Goal: Transaction & Acquisition: Purchase product/service

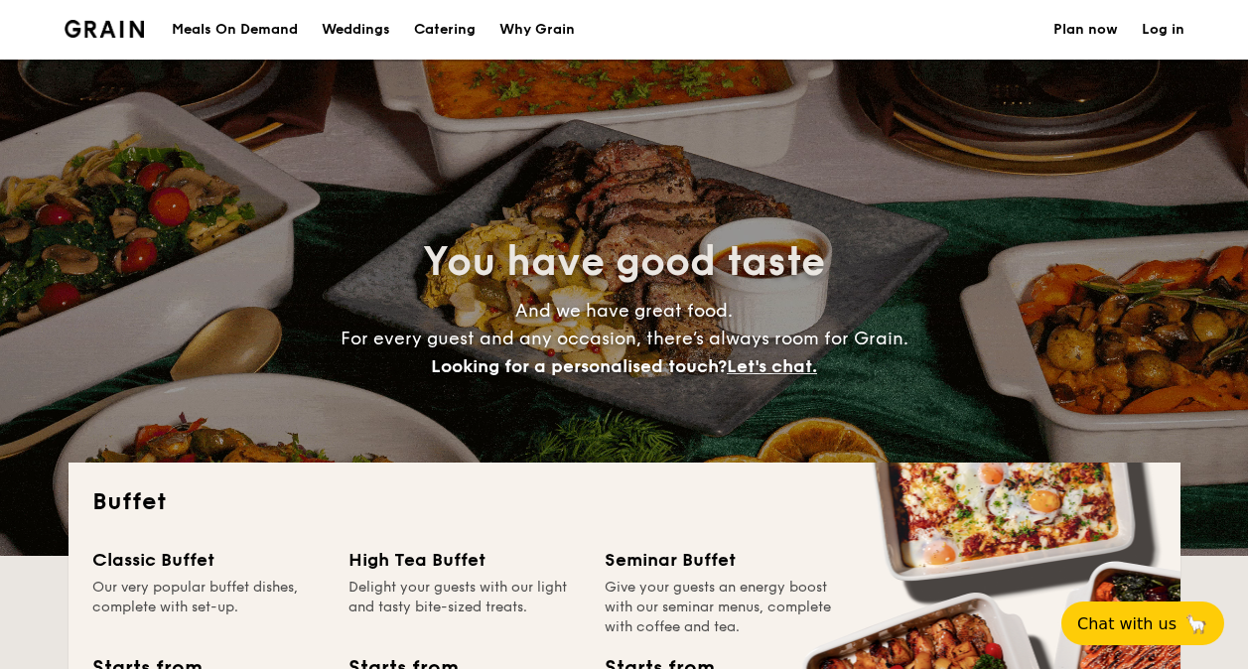
select select
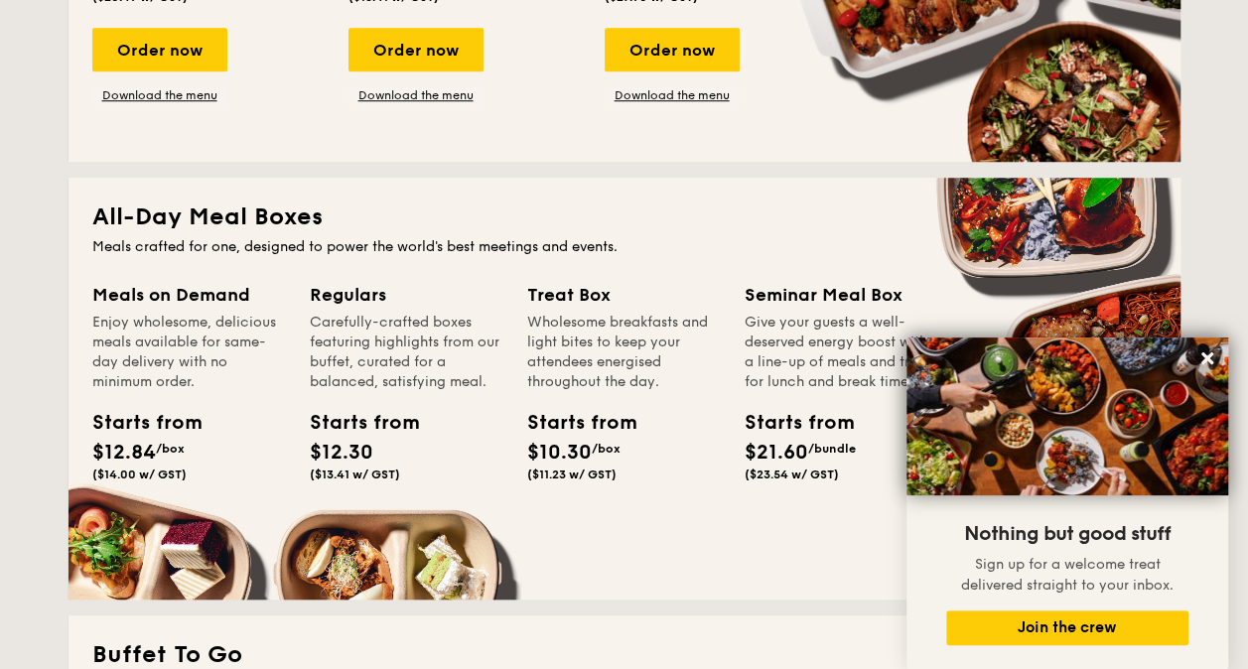
scroll to position [794, 0]
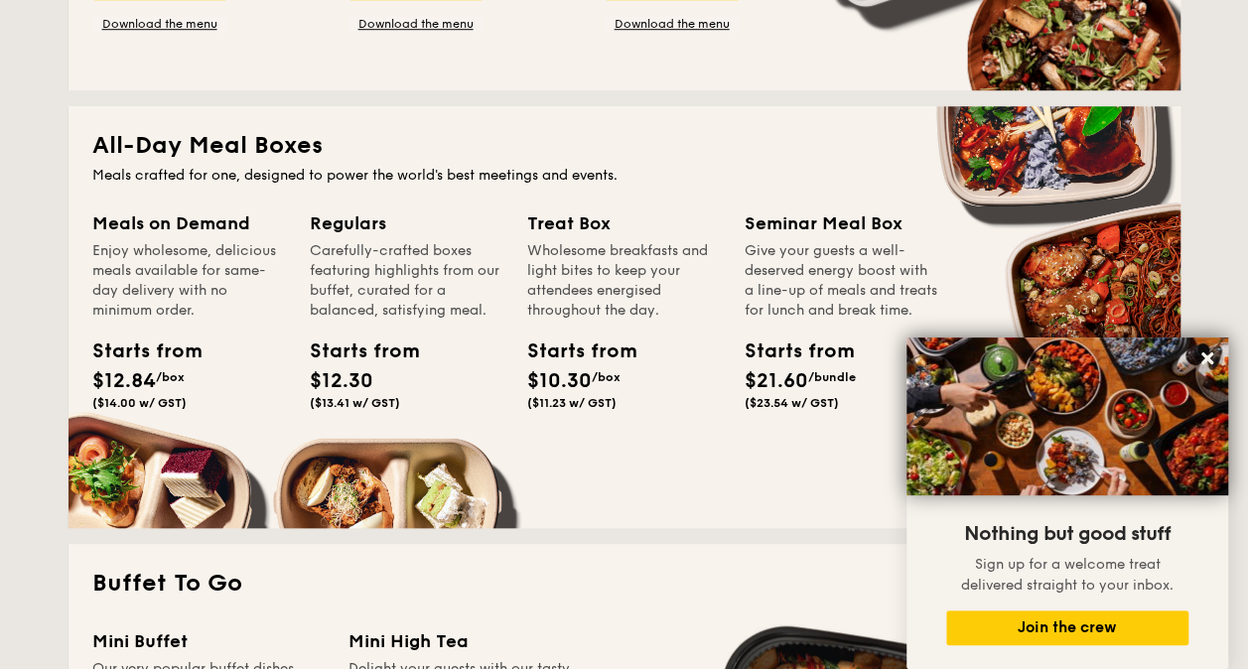
click at [190, 147] on h2 "All-Day Meal Boxes" at bounding box center [624, 146] width 1064 height 32
click at [164, 353] on div "Starts from" at bounding box center [136, 352] width 89 height 30
click at [143, 393] on div "Starts from $12.84 /box ($14.00 w/ GST)" at bounding box center [136, 373] width 89 height 73
click at [141, 403] on span "($14.00 w/ GST)" at bounding box center [139, 403] width 94 height 14
click at [1204, 357] on icon at bounding box center [1207, 358] width 12 height 12
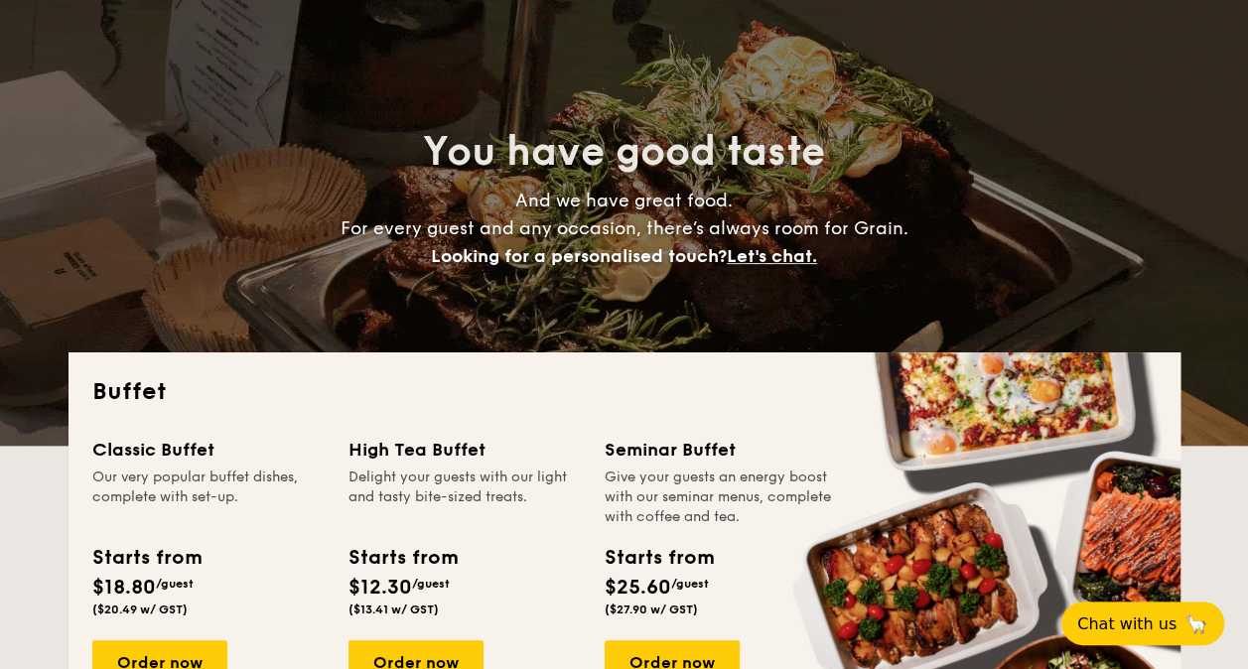
scroll to position [0, 0]
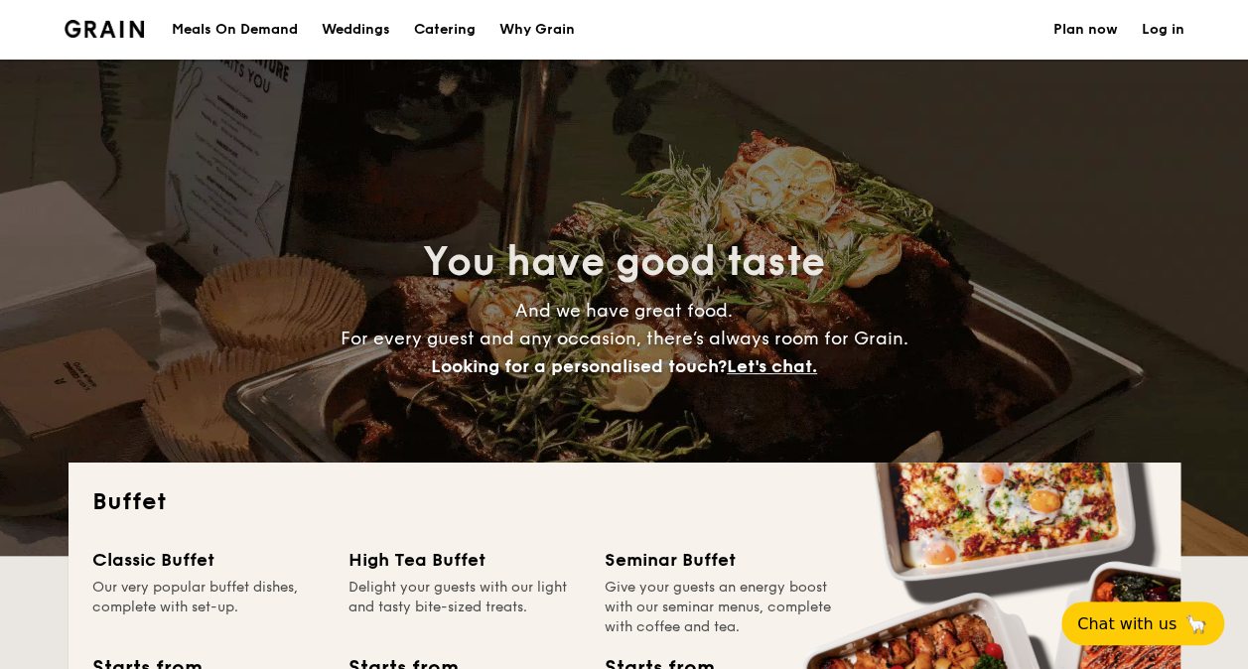
click at [222, 28] on div "Meals On Demand" at bounding box center [235, 30] width 126 height 60
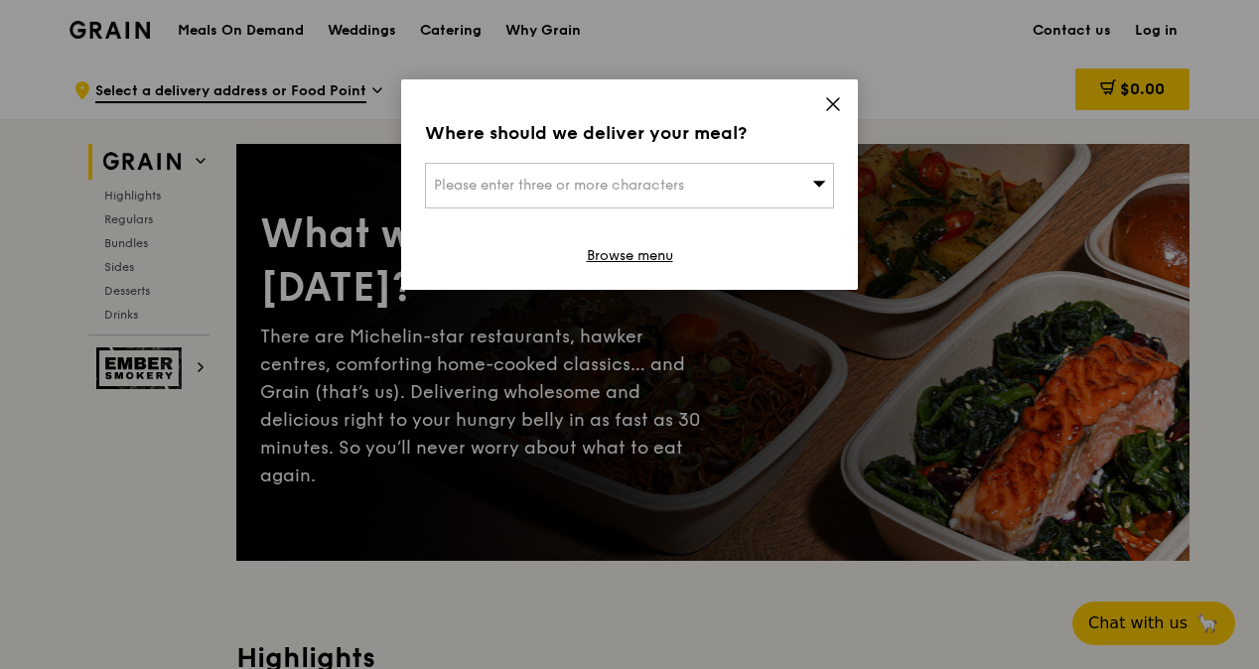
click at [829, 86] on div "Where should we deliver your meal? Please enter three or more characters Browse…" at bounding box center [629, 184] width 457 height 210
click at [828, 103] on icon at bounding box center [833, 104] width 18 height 18
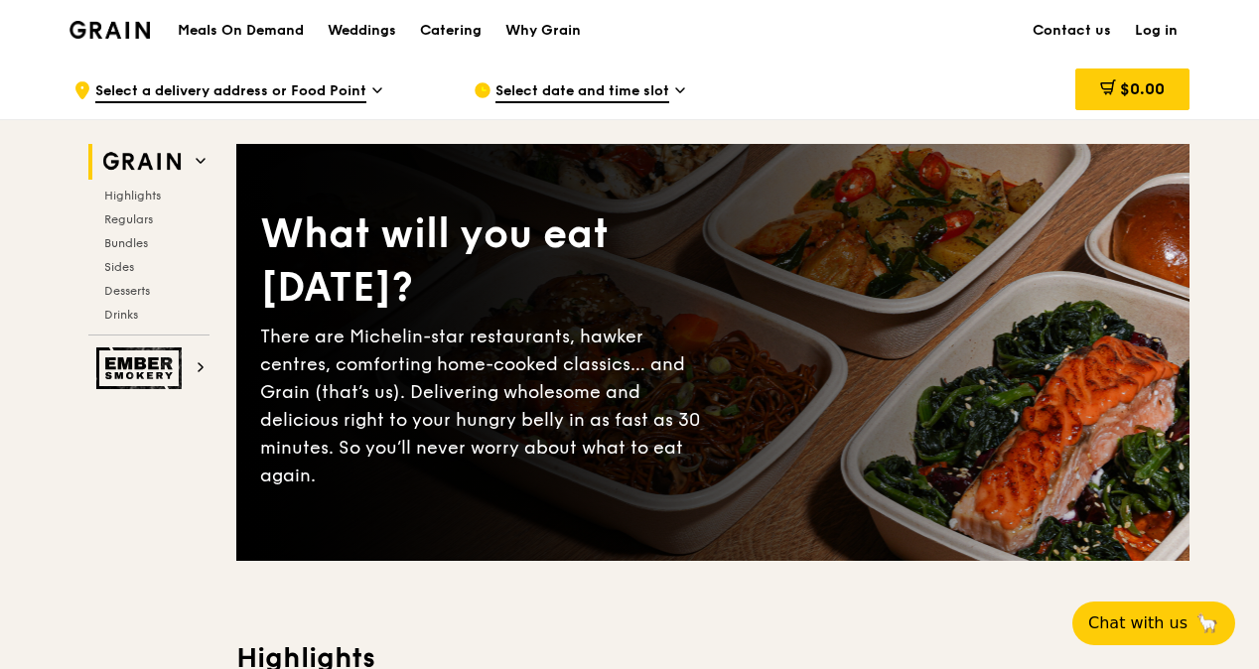
click at [669, 98] on div "Select date and time slot" at bounding box center [657, 91] width 368 height 60
click at [358, 91] on span "Select a delivery address or Food Point" at bounding box center [230, 92] width 271 height 22
click at [231, 34] on h1 "Meals On Demand" at bounding box center [241, 31] width 126 height 20
click at [448, 26] on div "Catering" at bounding box center [451, 31] width 62 height 60
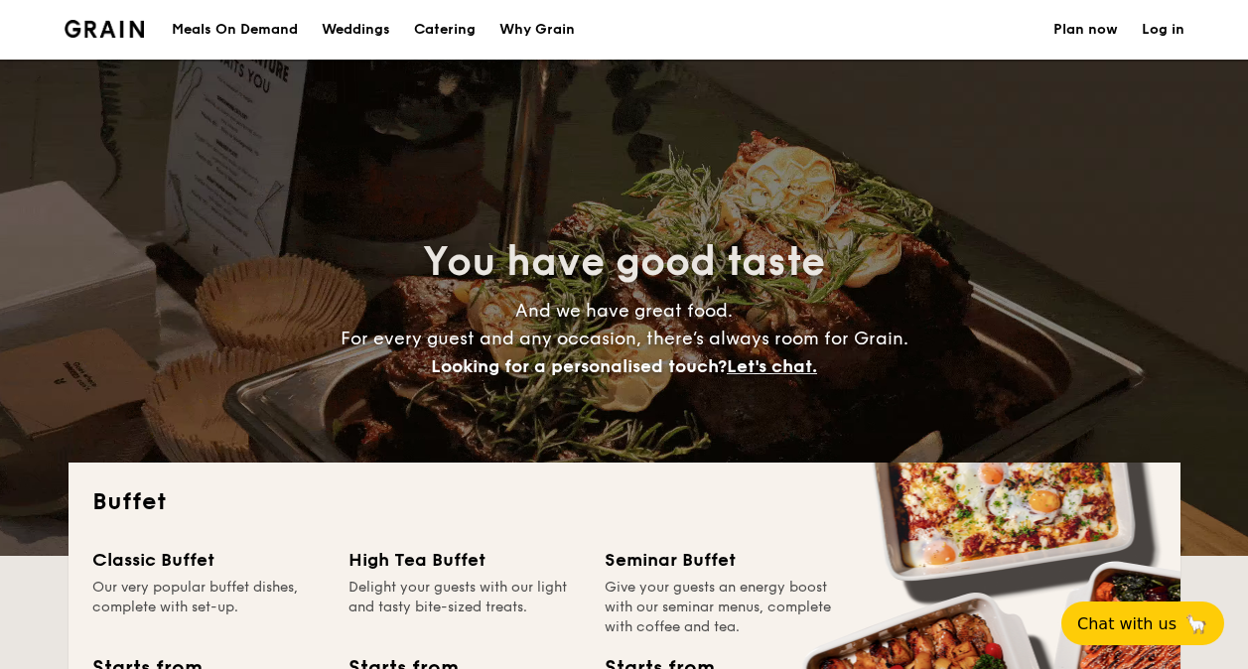
select select
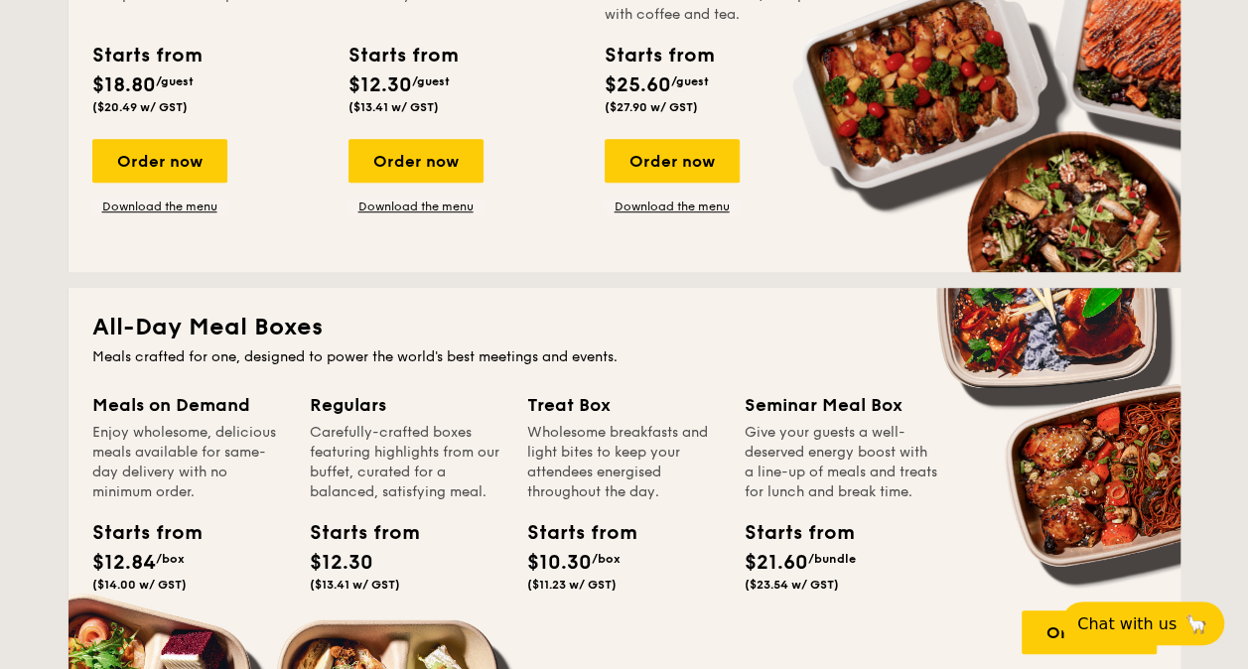
scroll to position [695, 0]
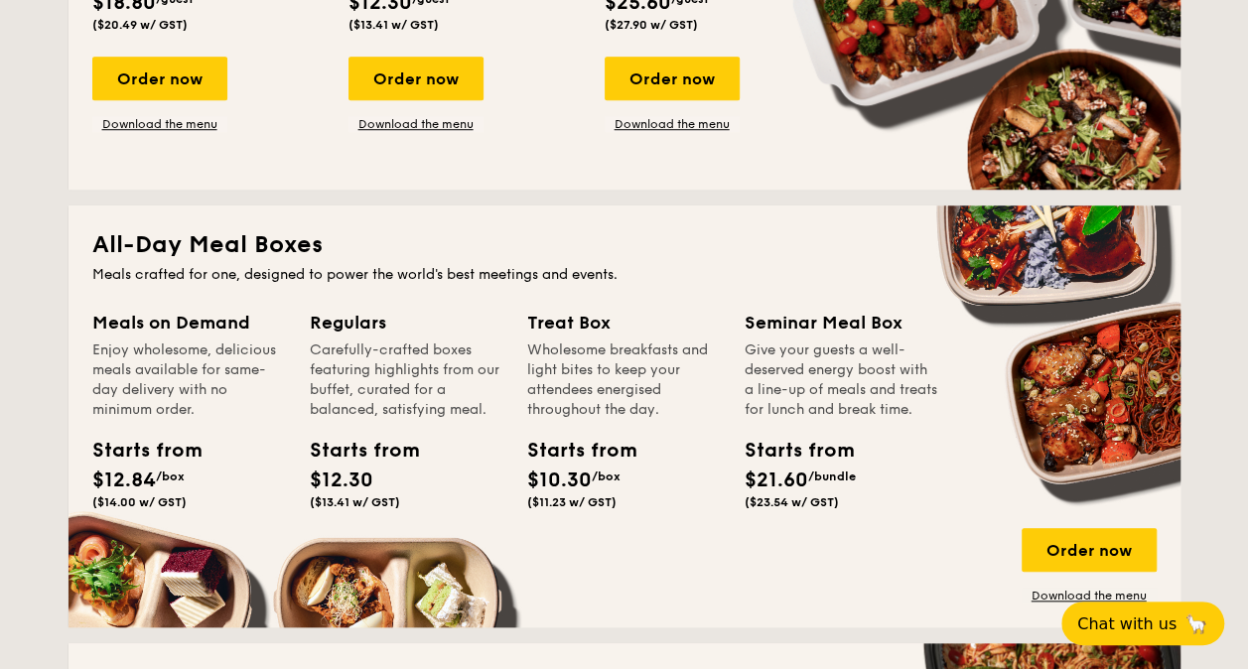
click at [155, 325] on div "Meals on Demand" at bounding box center [189, 323] width 194 height 28
click at [157, 325] on div "Meals on Demand" at bounding box center [189, 323] width 194 height 28
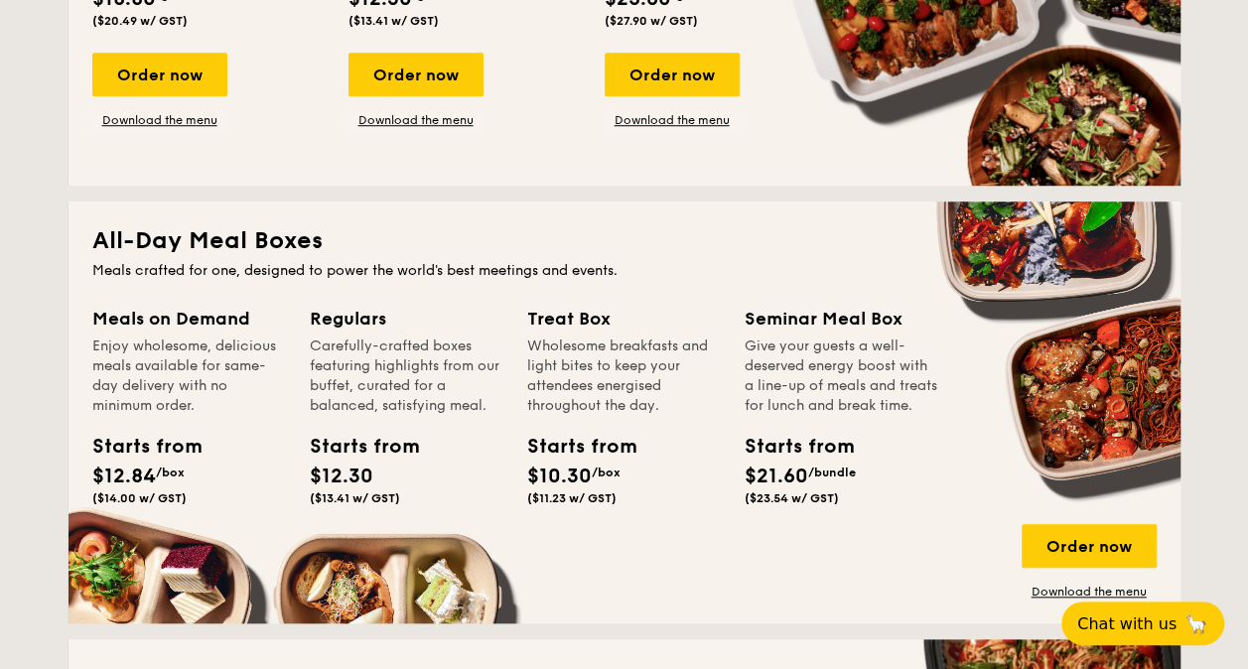
scroll to position [596, 0]
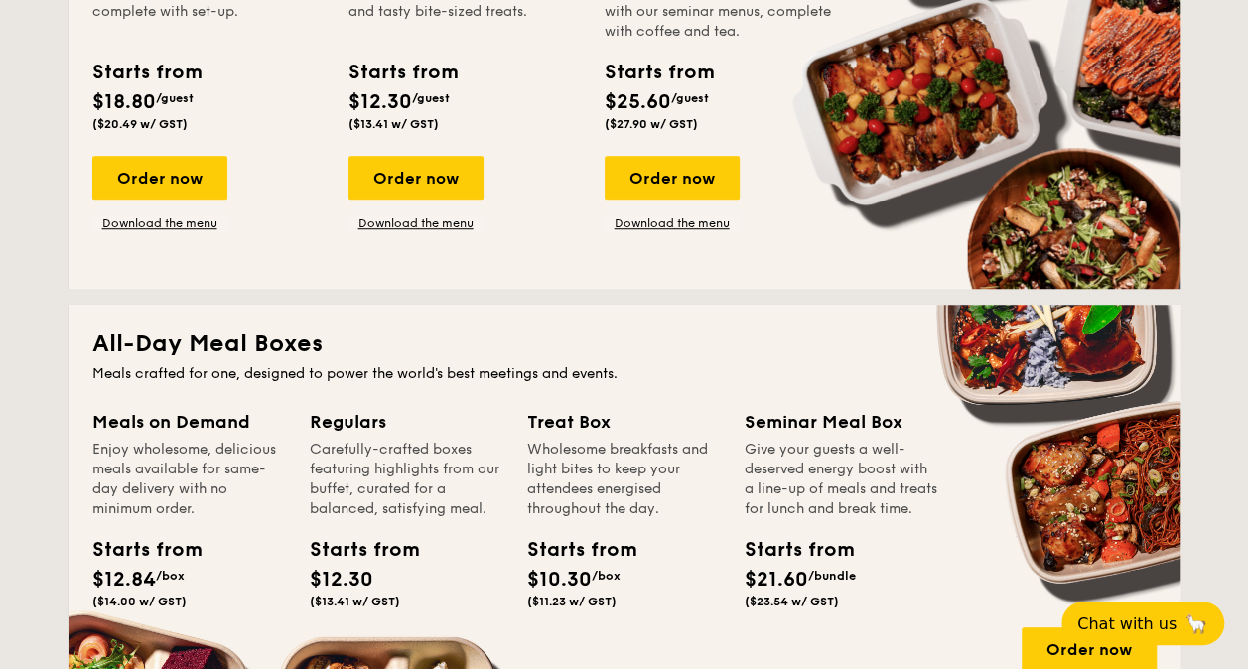
click at [236, 347] on h2 "All-Day Meal Boxes" at bounding box center [624, 345] width 1064 height 32
click at [159, 341] on h2 "All-Day Meal Boxes" at bounding box center [624, 345] width 1064 height 32
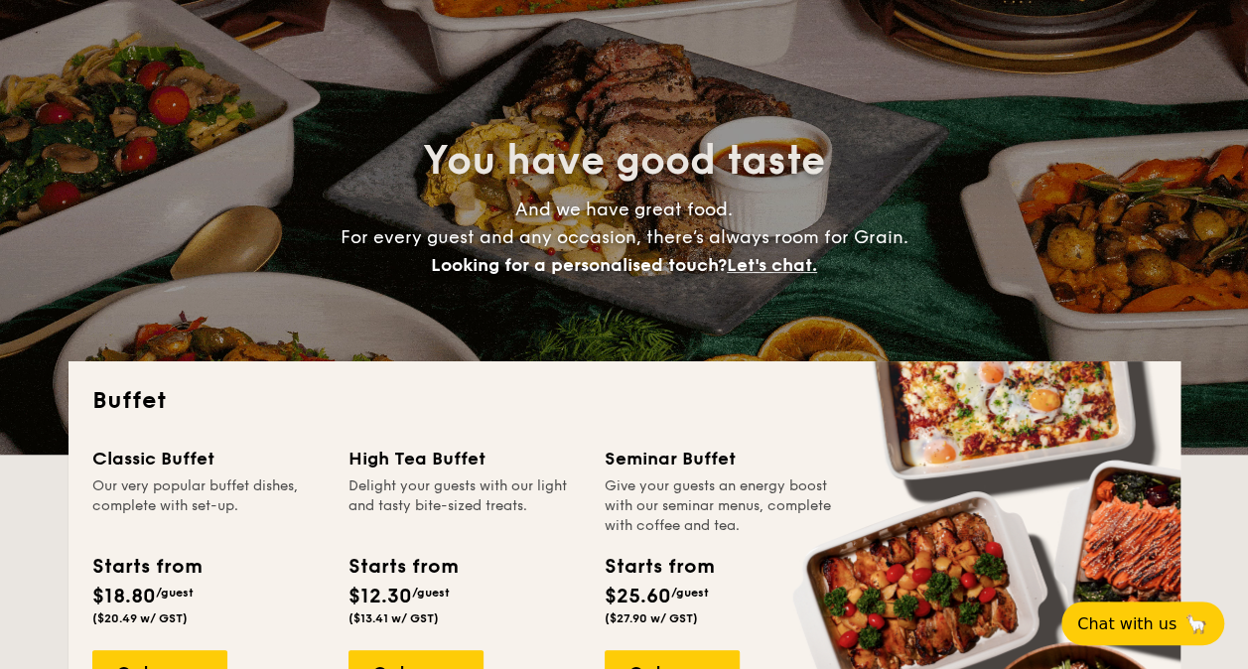
scroll to position [0, 0]
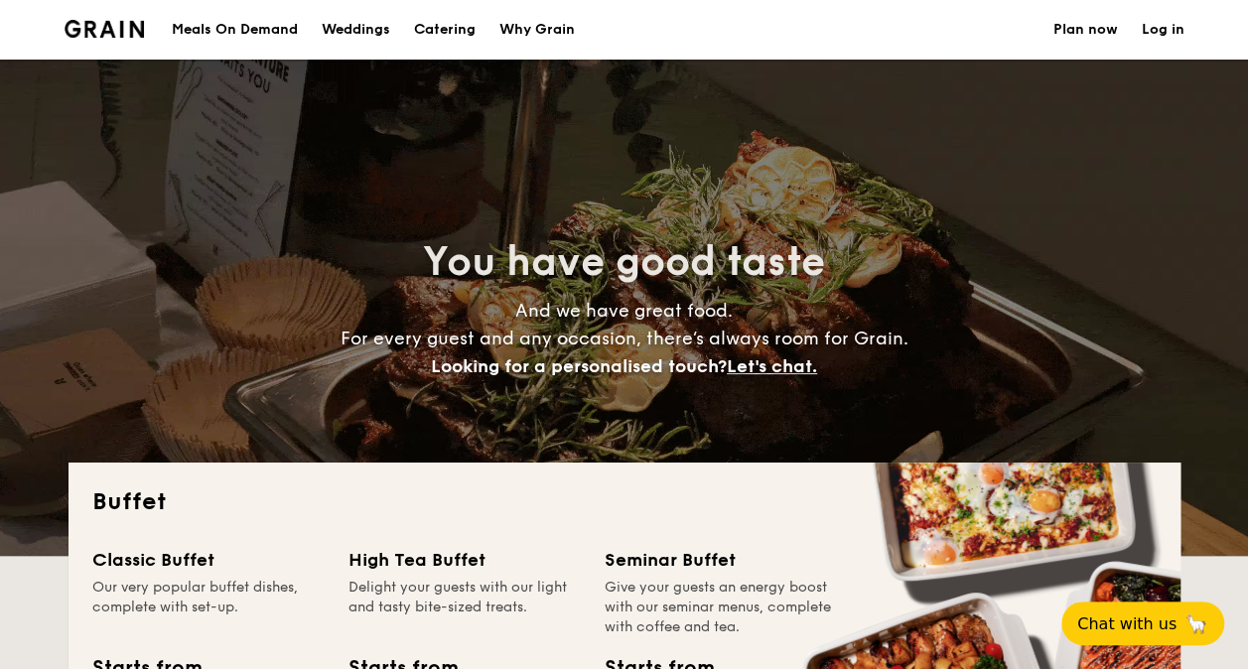
click at [112, 20] on li at bounding box center [113, 30] width 96 height 60
drag, startPoint x: 111, startPoint y: 23, endPoint x: 103, endPoint y: 36, distance: 15.2
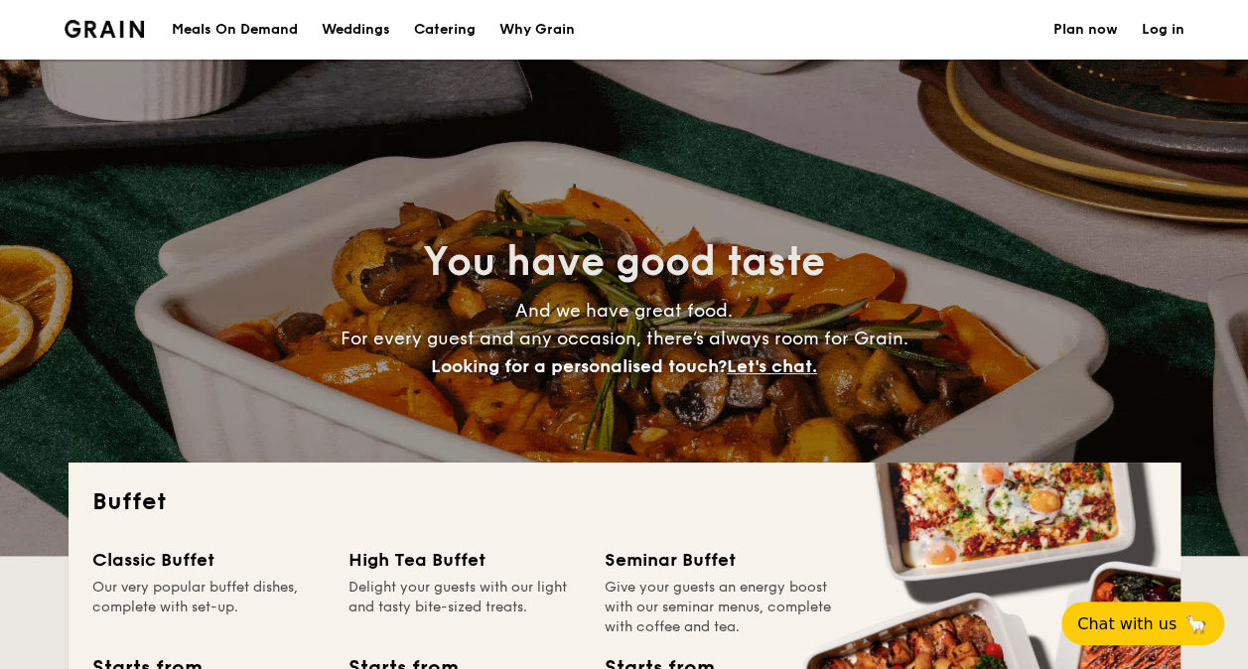
click at [104, 36] on img at bounding box center [105, 29] width 80 height 18
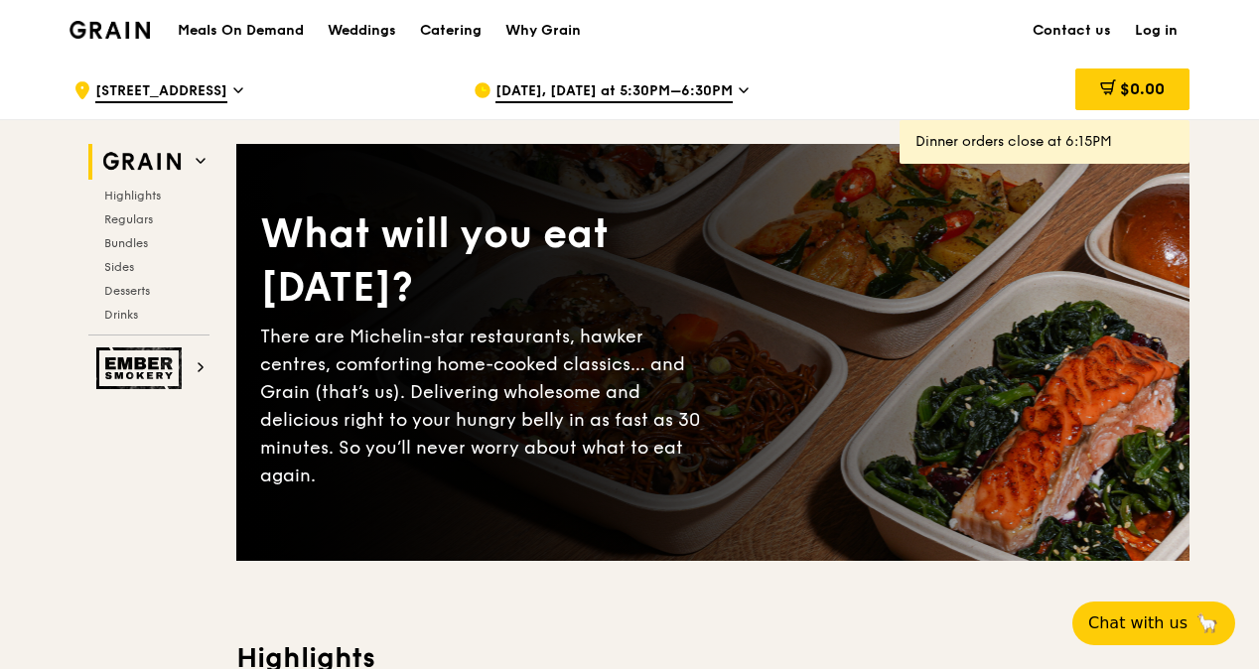
click at [233, 83] on icon at bounding box center [238, 90] width 10 height 18
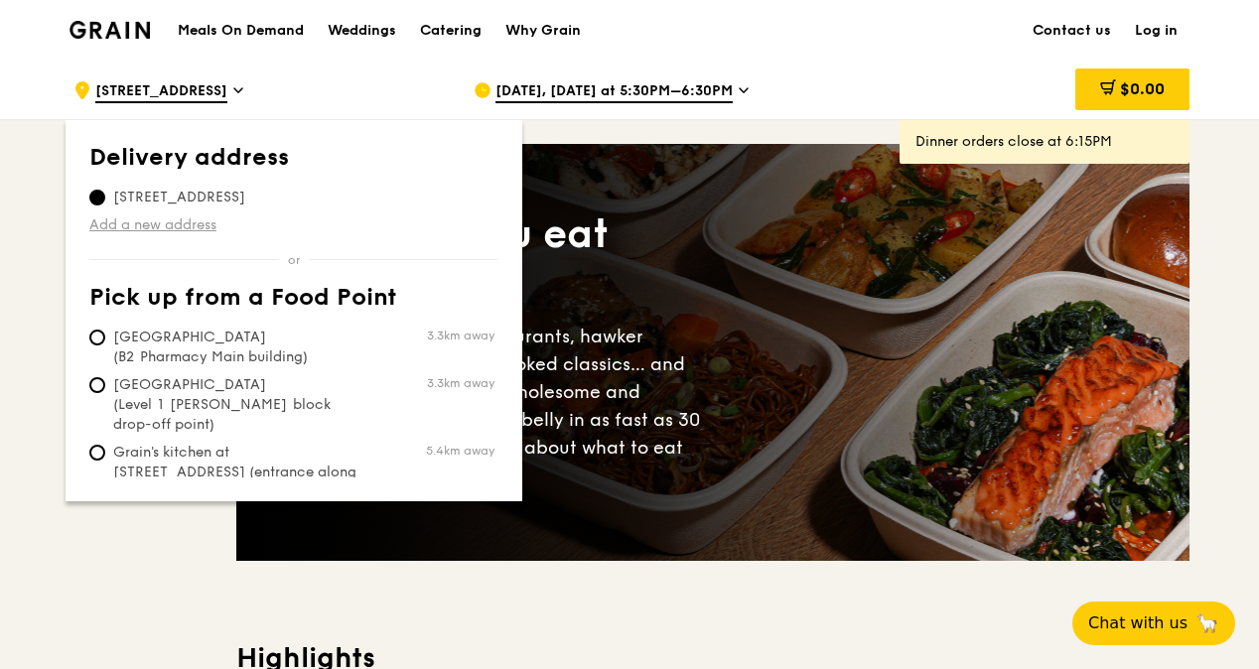
click at [183, 220] on link "Add a new address" at bounding box center [293, 225] width 409 height 20
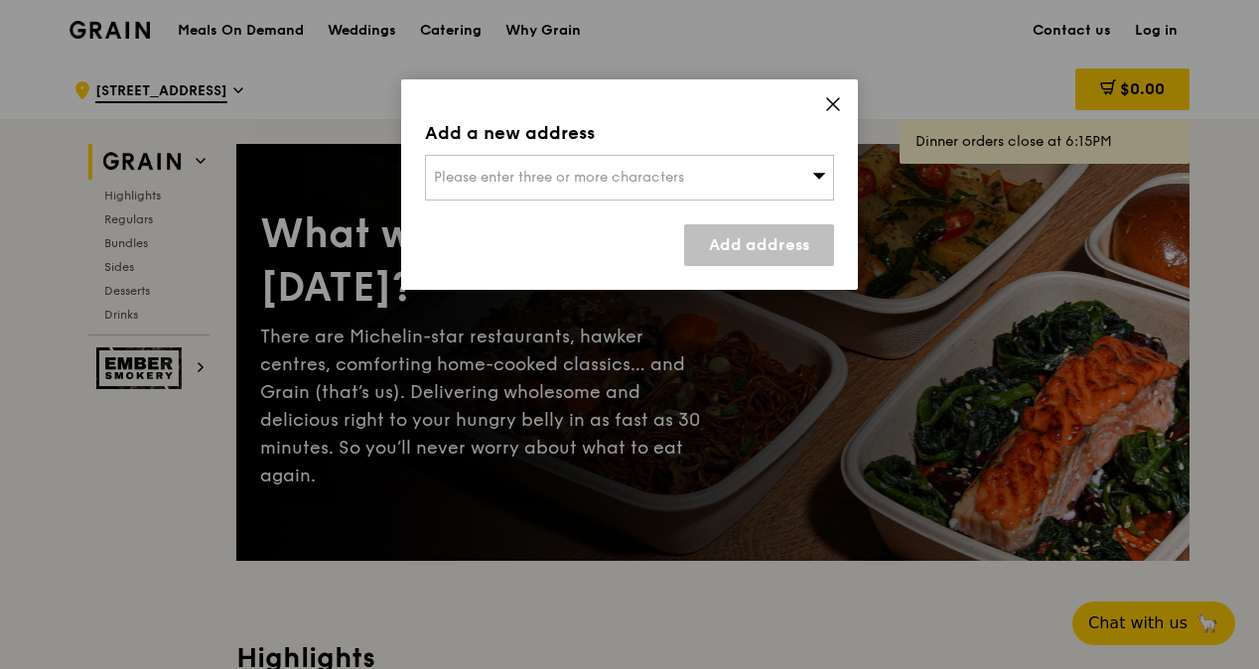
click at [538, 176] on span "Please enter three or more characters" at bounding box center [559, 177] width 250 height 17
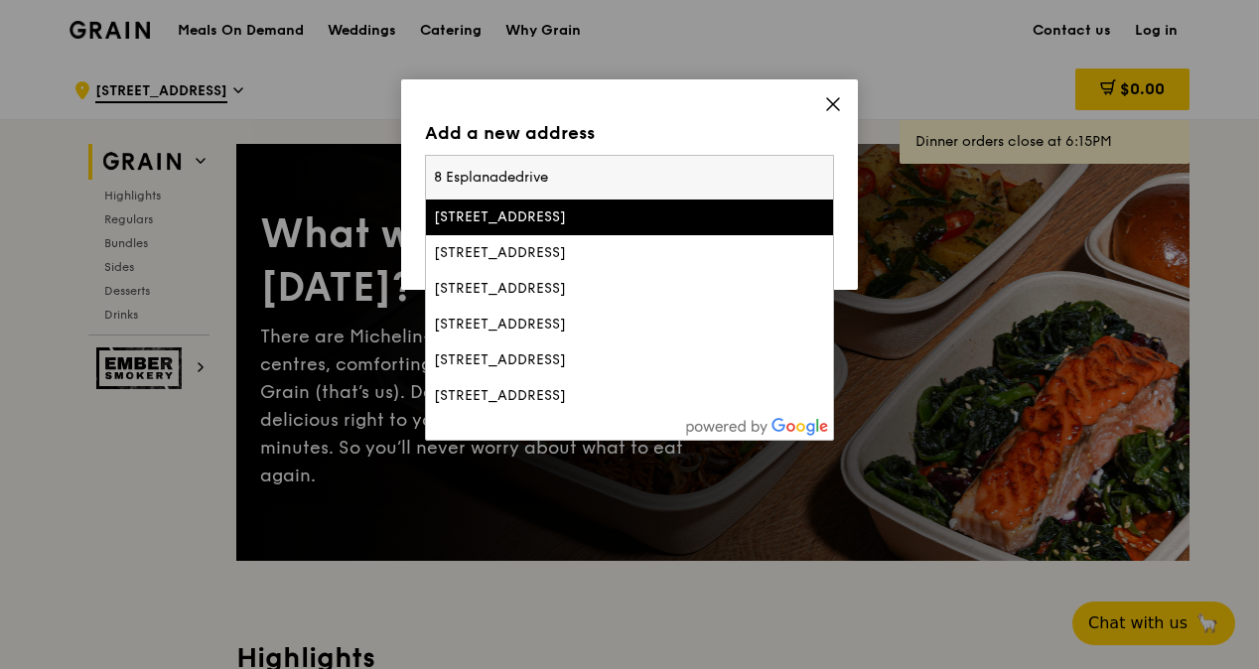
type input "8 Esplanade drive"
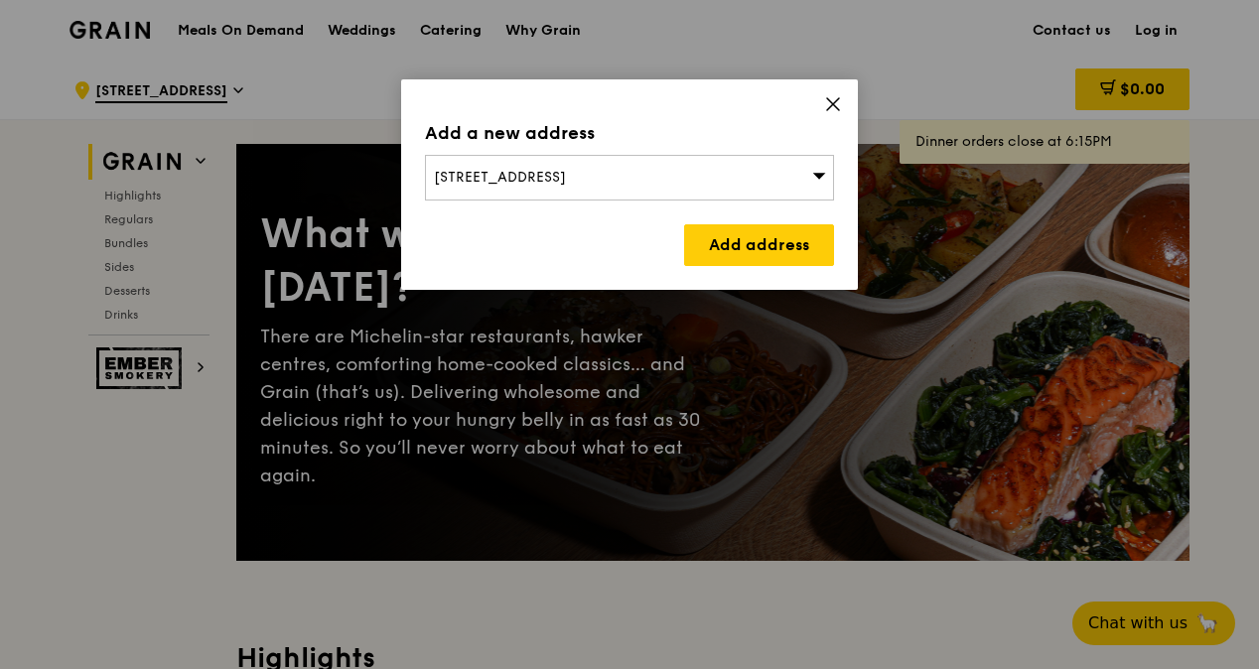
drag, startPoint x: 722, startPoint y: 181, endPoint x: 433, endPoint y: 191, distance: 289.0
click at [433, 191] on div "8 Eastwood Drive, Singapore 486375" at bounding box center [629, 178] width 409 height 46
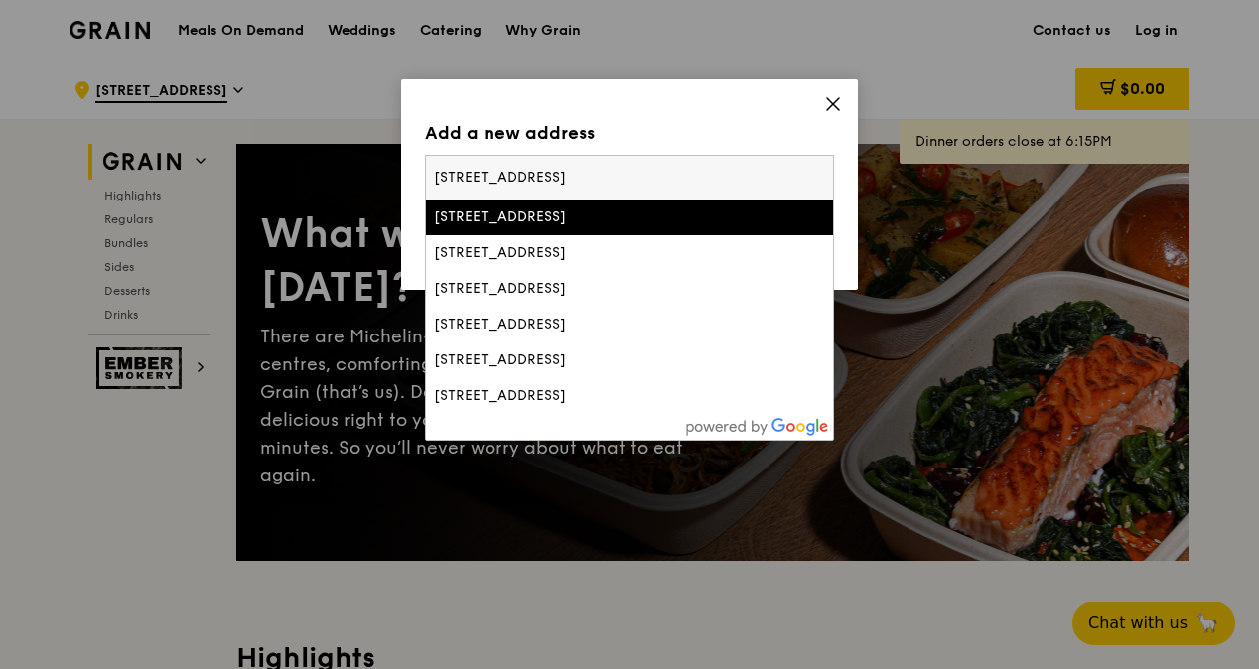
click at [692, 185] on input "8 Esplanade drive8 esplanade" at bounding box center [629, 178] width 407 height 44
type input "8 Esplanade drive"
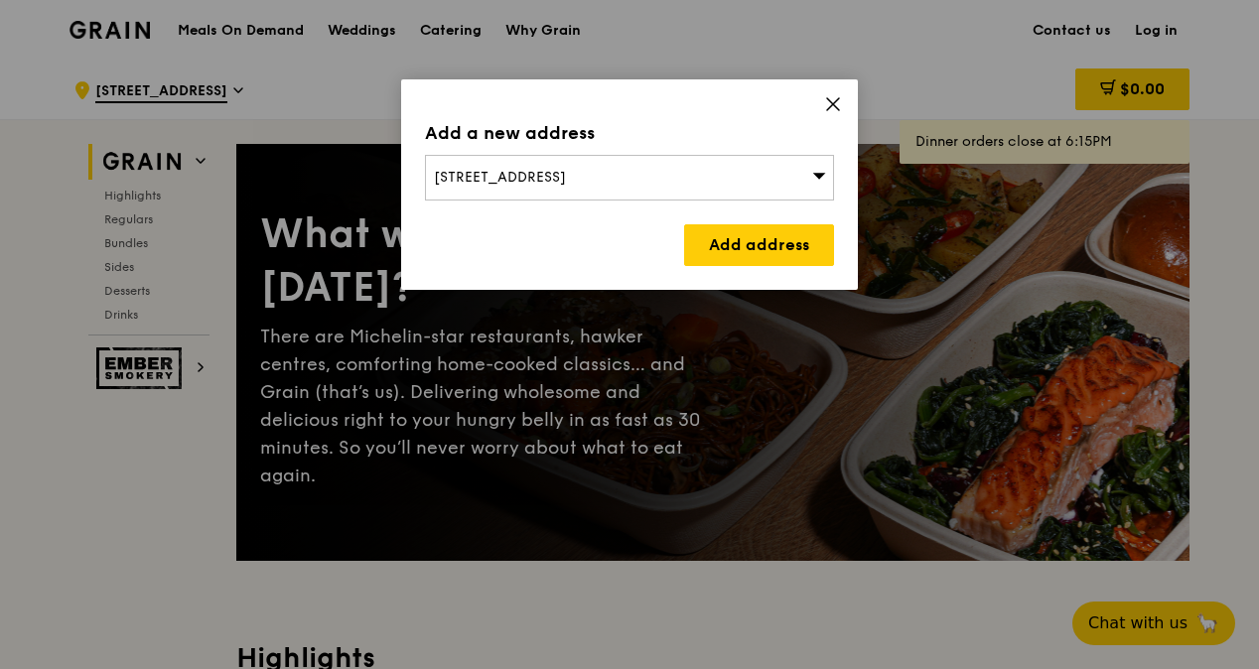
drag, startPoint x: 799, startPoint y: 171, endPoint x: 378, endPoint y: 185, distance: 421.1
click at [378, 185] on div "Add a new address 8 Eastwood Drive, Singapore 486375 Add address" at bounding box center [629, 334] width 1259 height 669
click at [730, 179] on div "8 Eastwood Drive, Singapore 486375" at bounding box center [629, 178] width 409 height 46
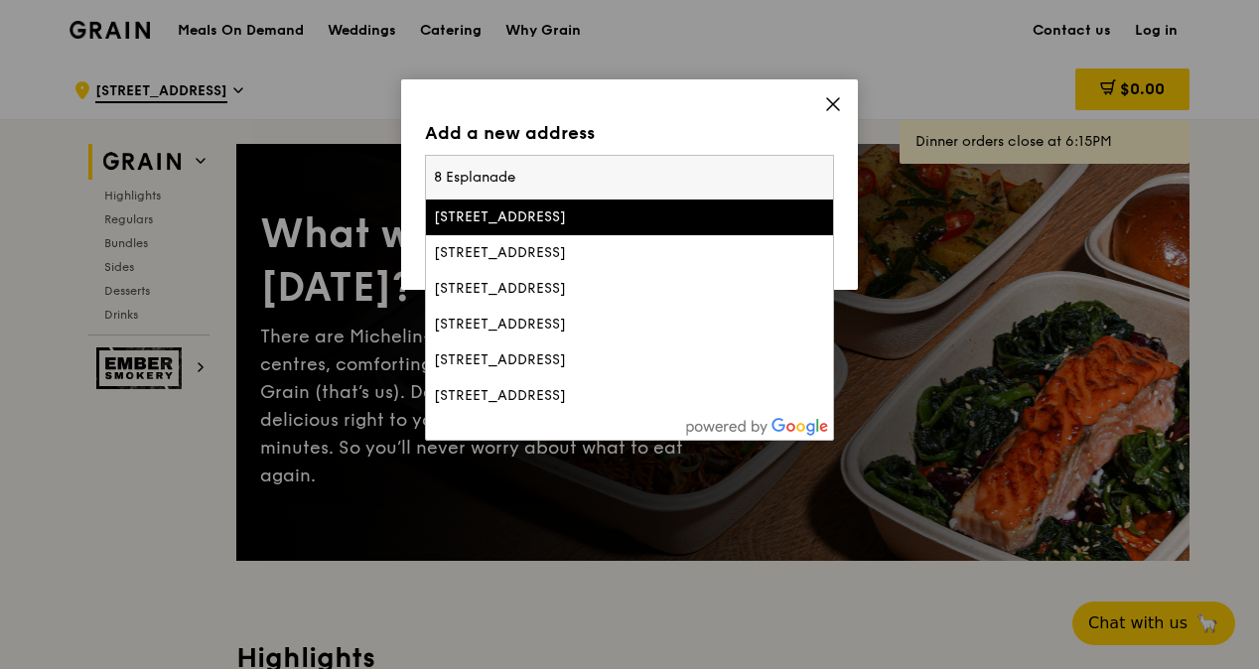
type input "8 Esplanade"
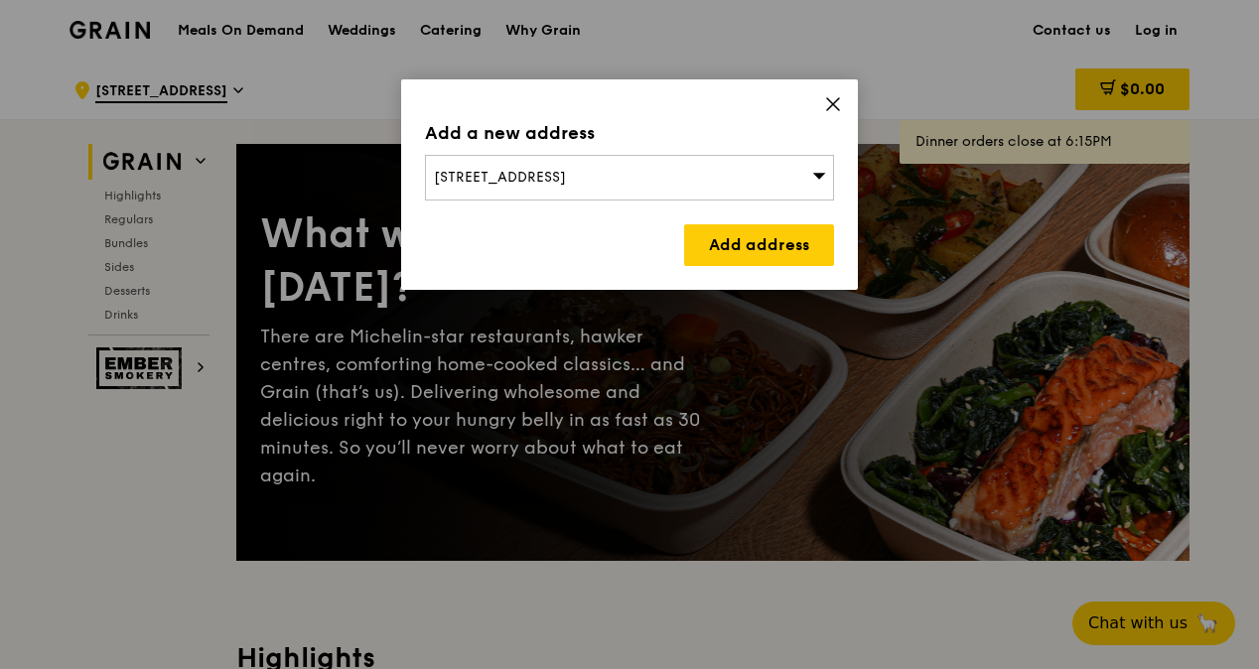
click at [707, 187] on div "8 Eastwood Drive, Singapore 486375" at bounding box center [629, 178] width 409 height 46
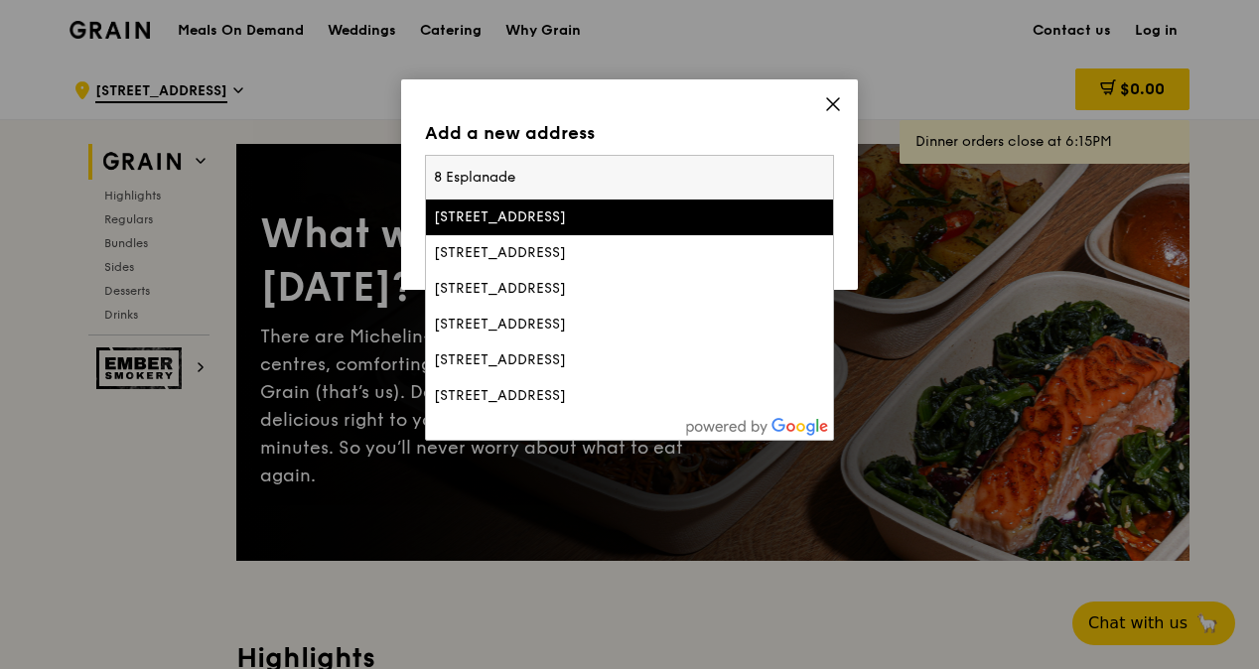
click at [837, 97] on icon at bounding box center [833, 104] width 18 height 18
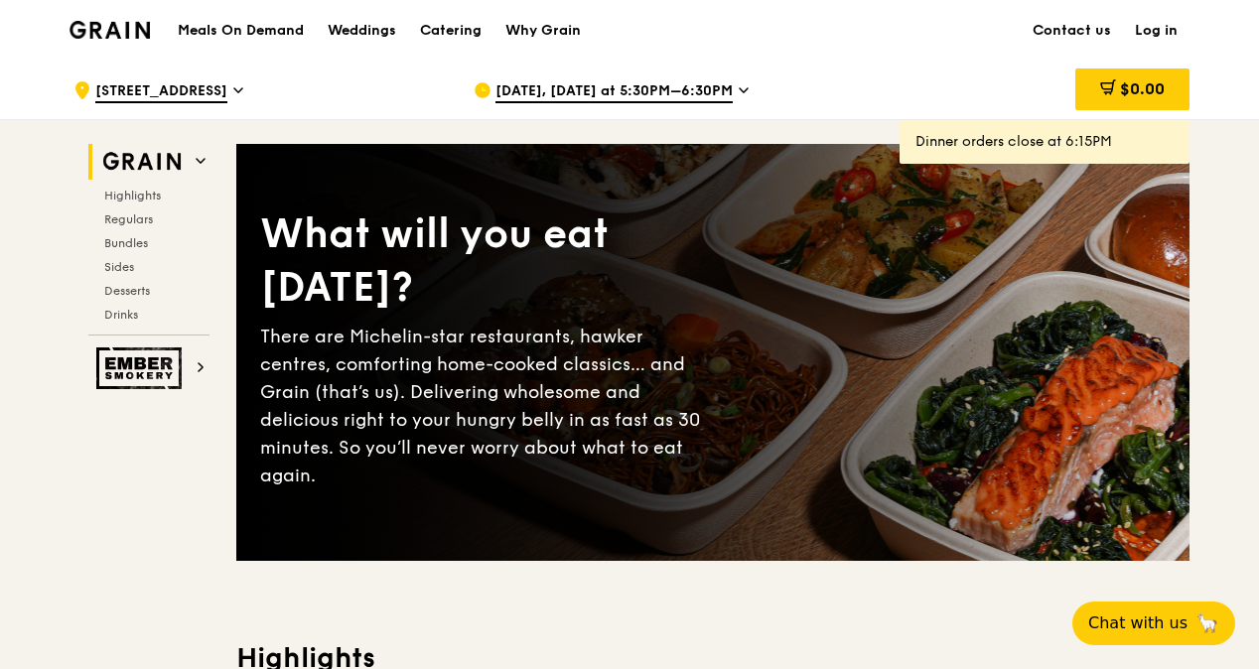
click at [740, 88] on icon at bounding box center [744, 90] width 8 height 4
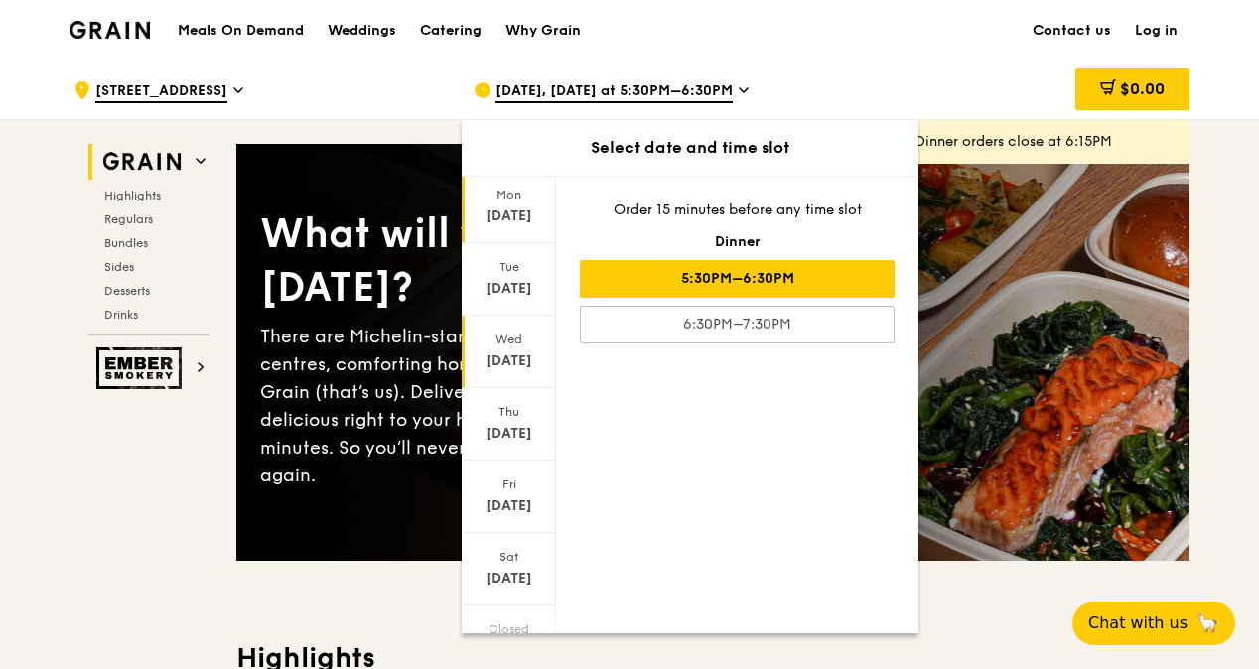
scroll to position [150, 0]
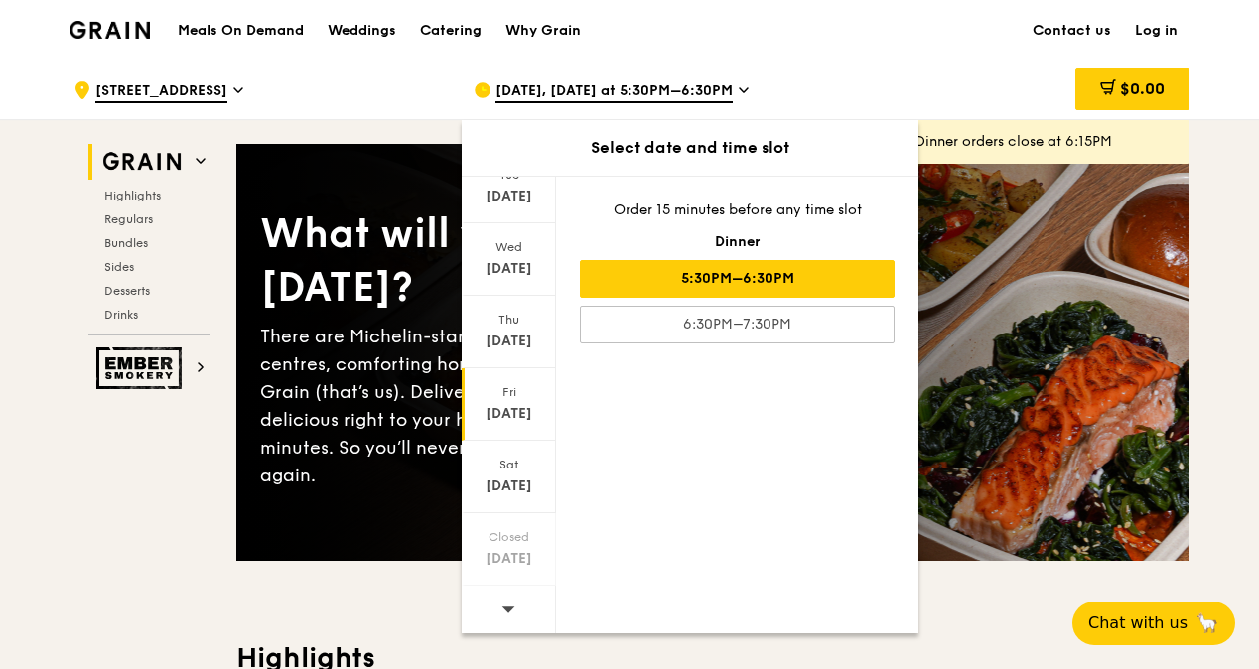
click at [514, 410] on div "Oct 17" at bounding box center [509, 414] width 88 height 20
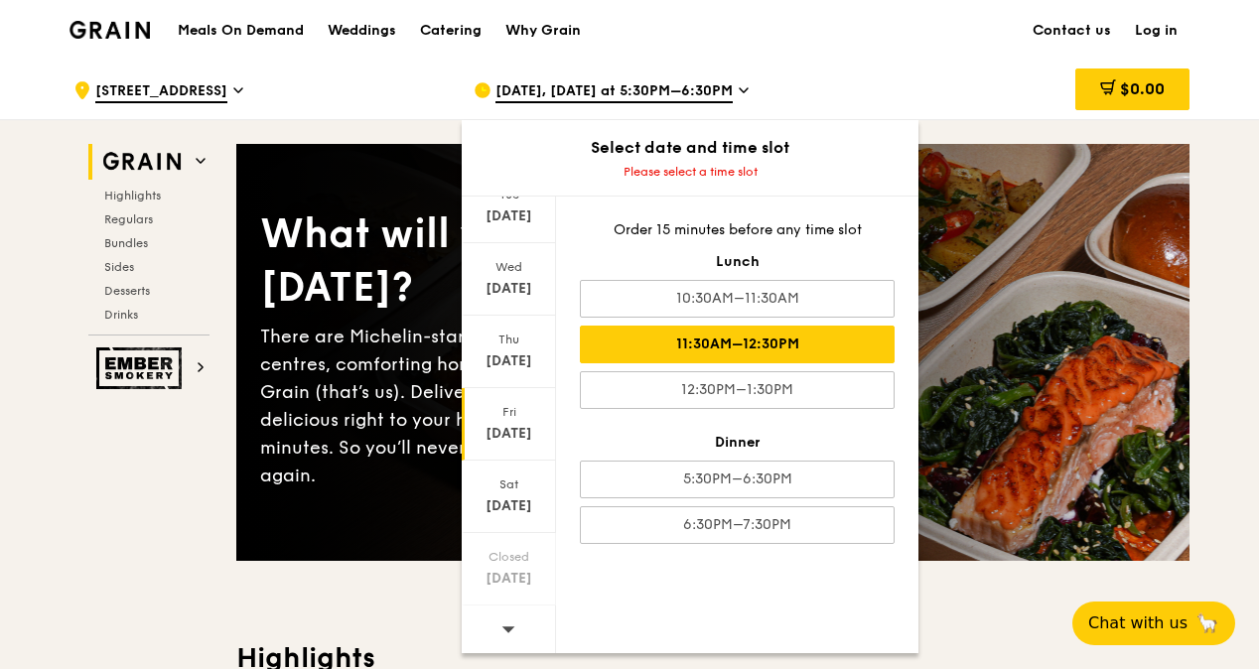
click at [756, 345] on div "11:30AM–12:30PM" at bounding box center [737, 345] width 315 height 38
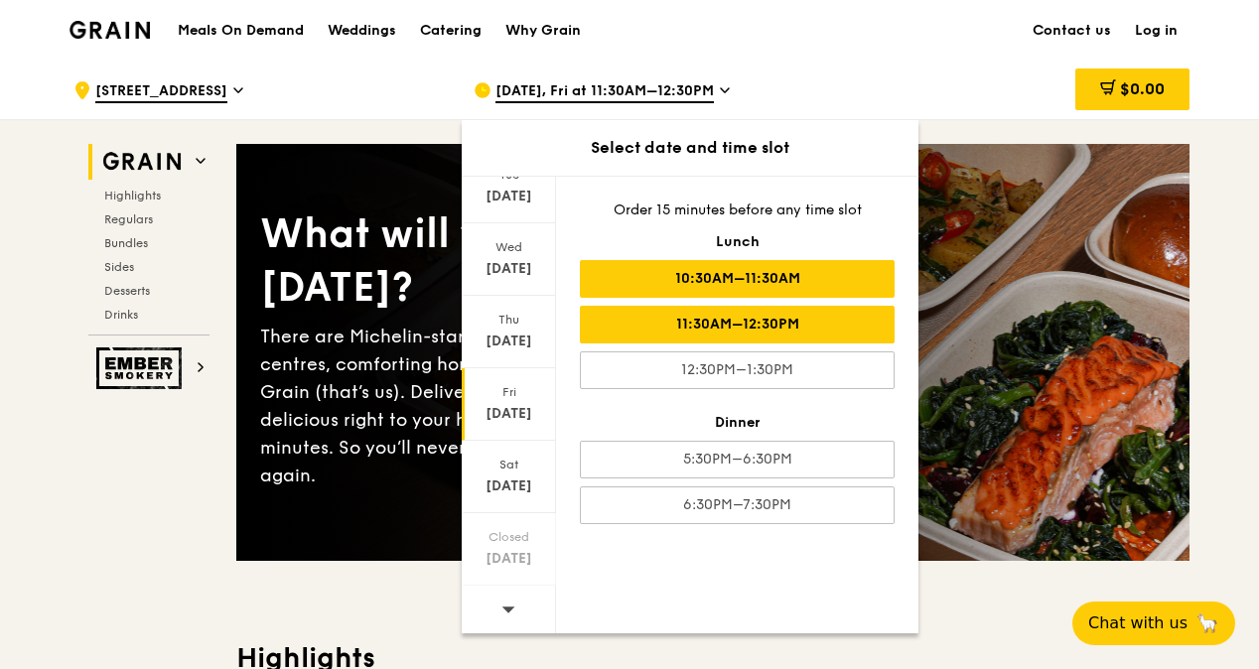
click at [738, 286] on div "10:30AM–11:30AM" at bounding box center [737, 279] width 315 height 38
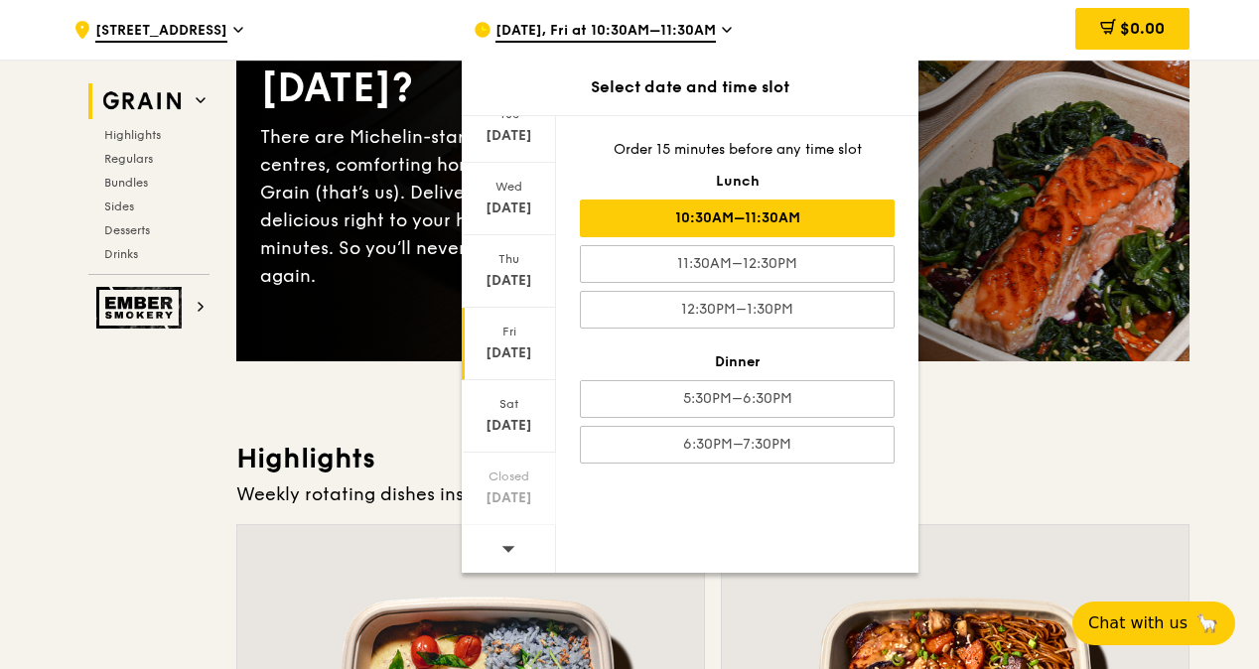
scroll to position [397, 0]
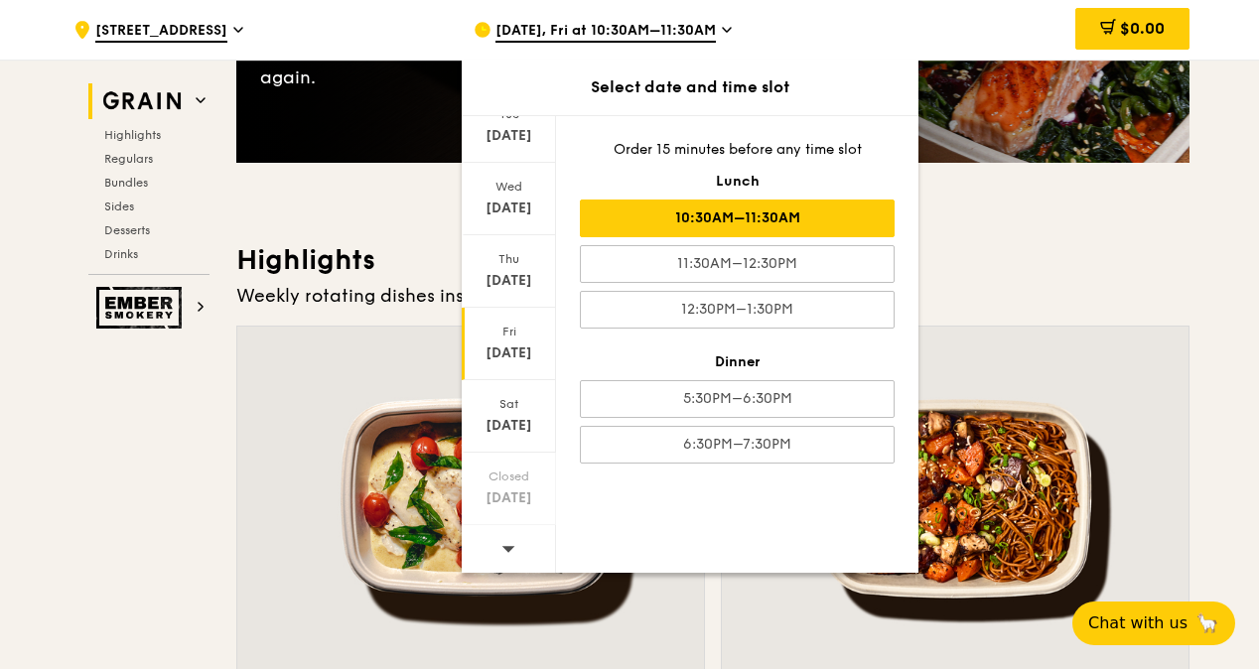
drag, startPoint x: 991, startPoint y: 211, endPoint x: 997, endPoint y: 221, distance: 11.6
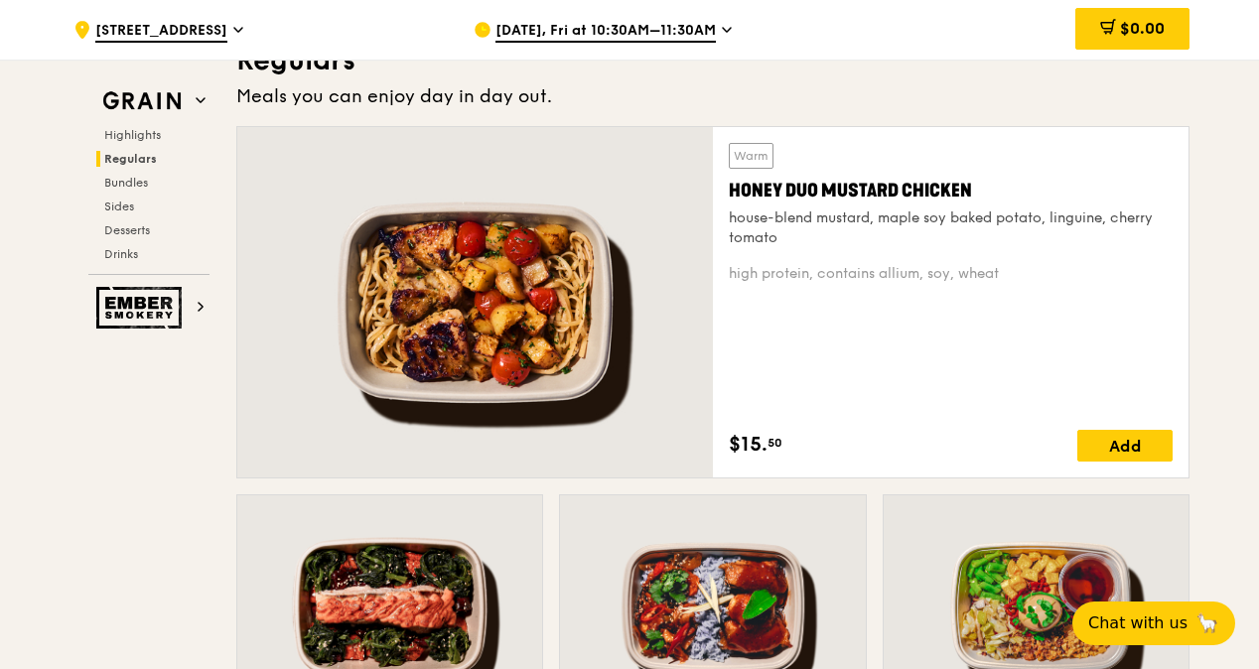
scroll to position [1290, 0]
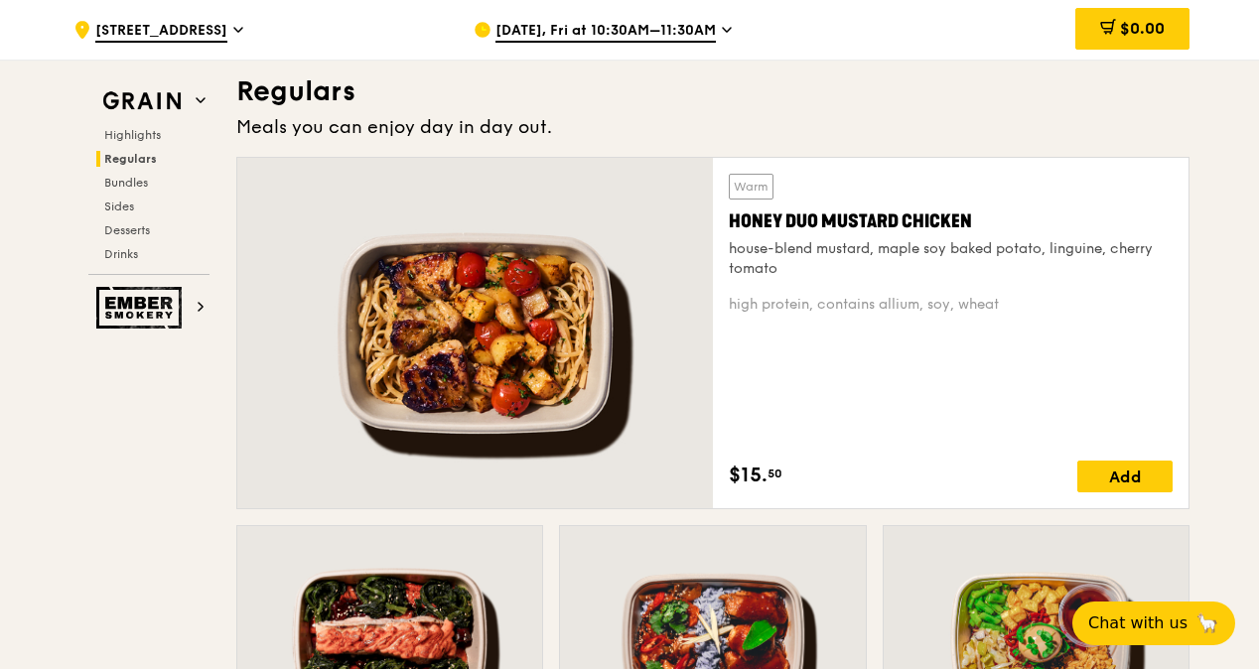
click at [571, 250] on div at bounding box center [474, 333] width 475 height 350
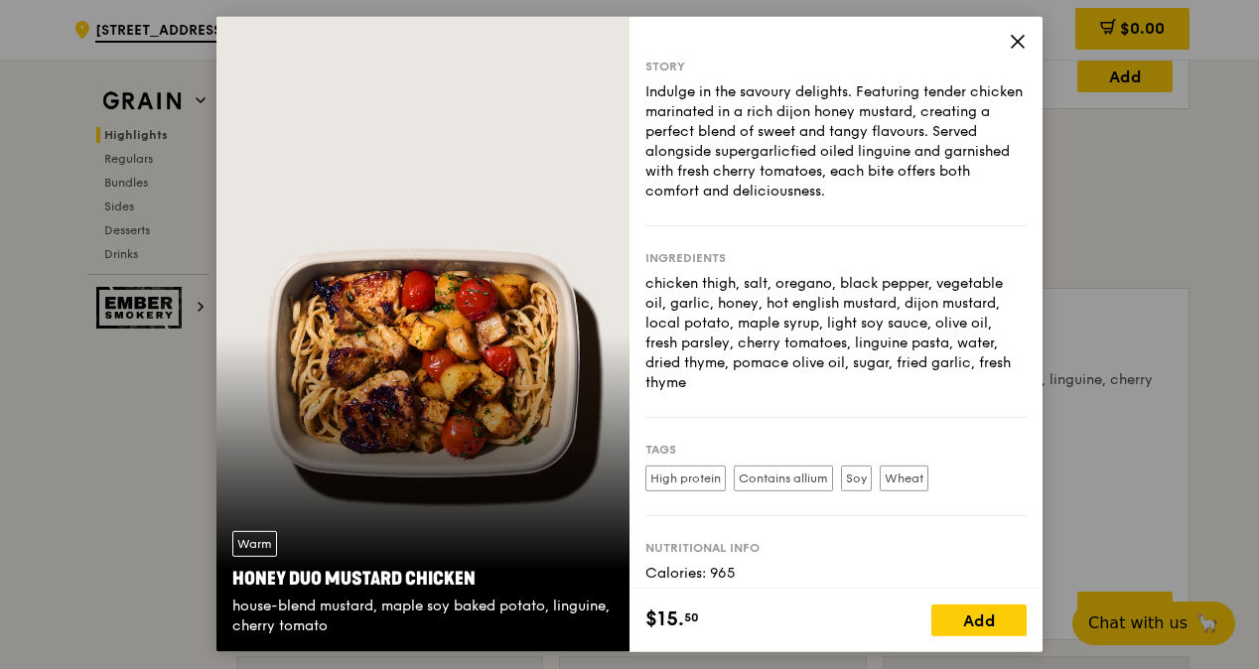
scroll to position [1092, 0]
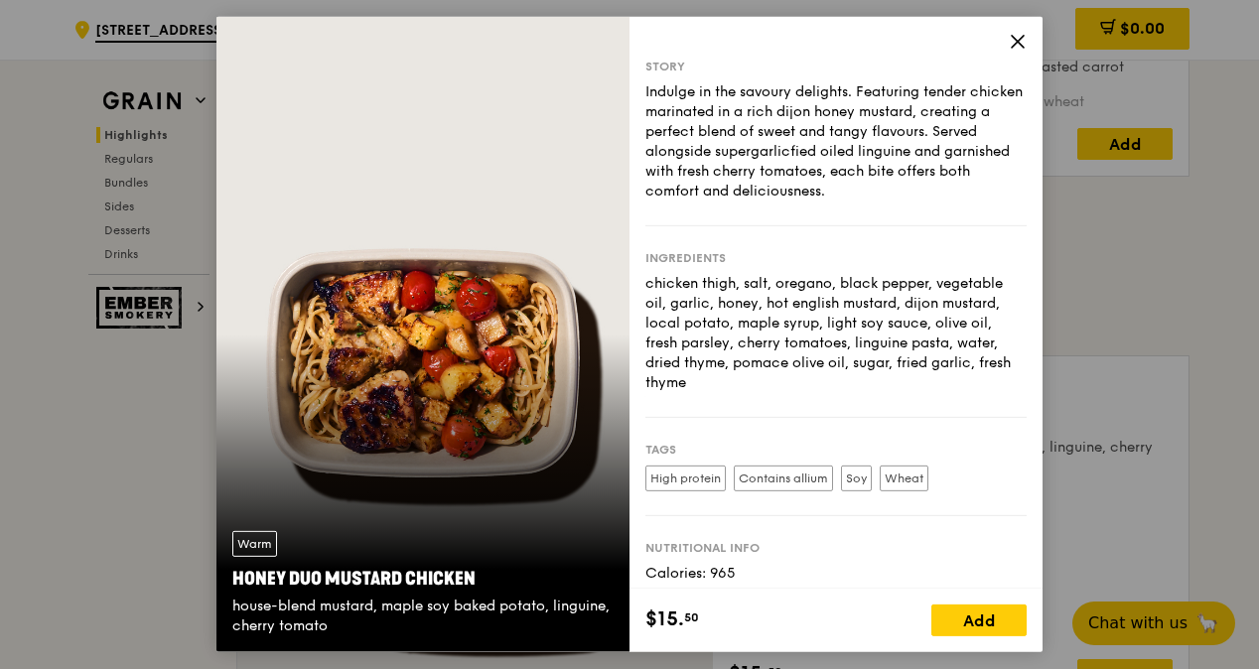
click at [1019, 34] on icon at bounding box center [1018, 42] width 18 height 18
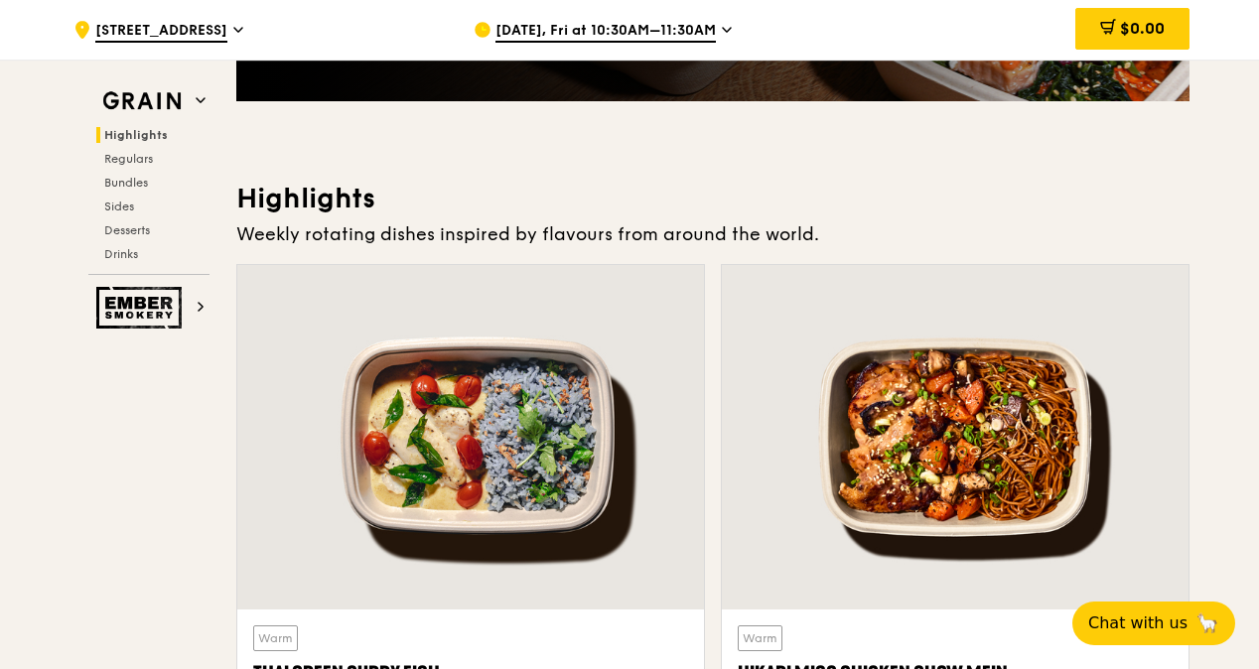
scroll to position [397, 0]
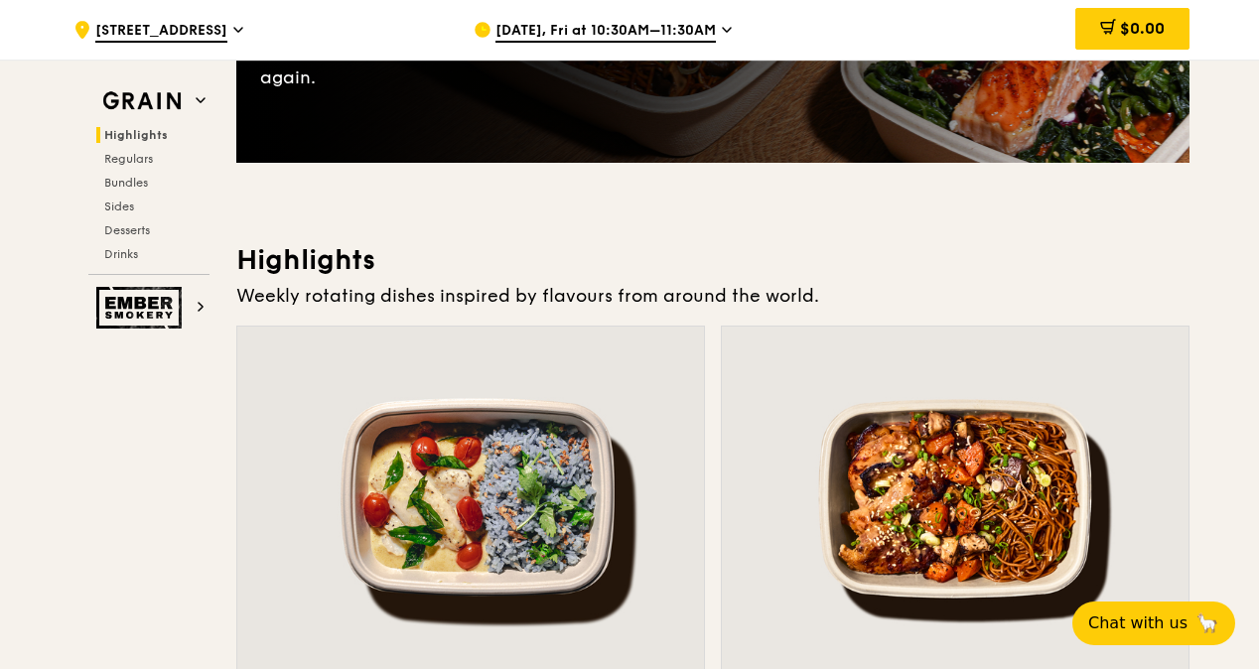
click at [695, 34] on span "Oct 17, Fri at 10:30AM–11:30AM" at bounding box center [605, 32] width 220 height 22
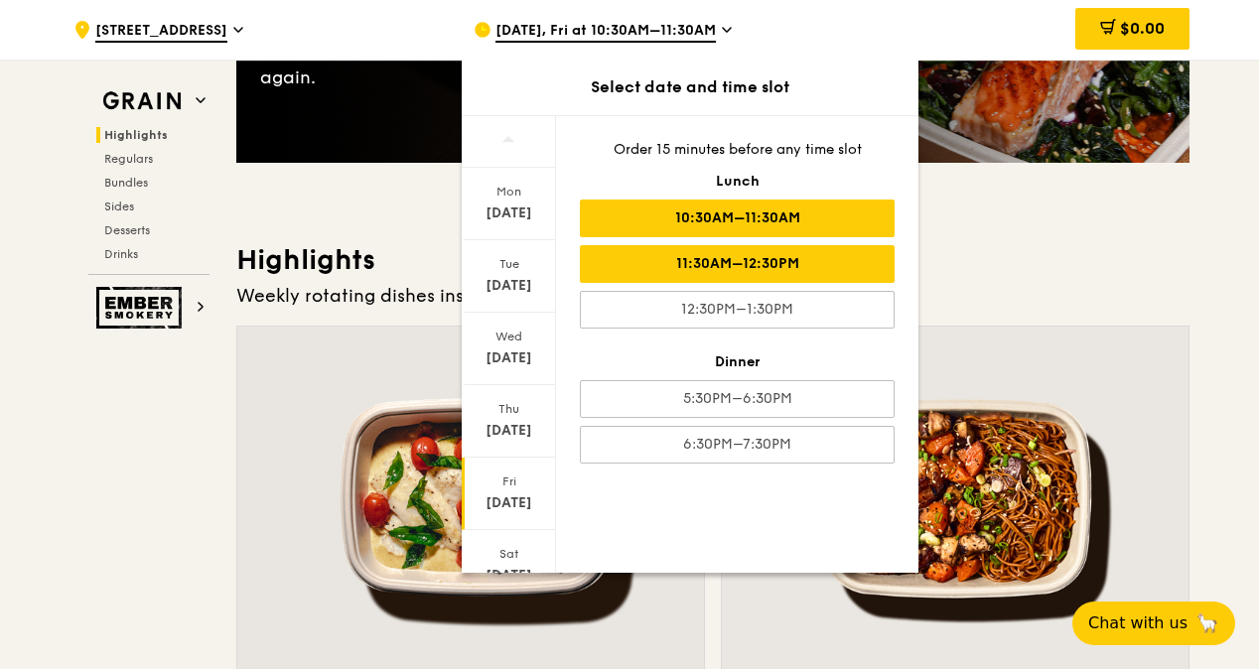
click at [759, 261] on div "11:30AM–12:30PM" at bounding box center [737, 264] width 315 height 38
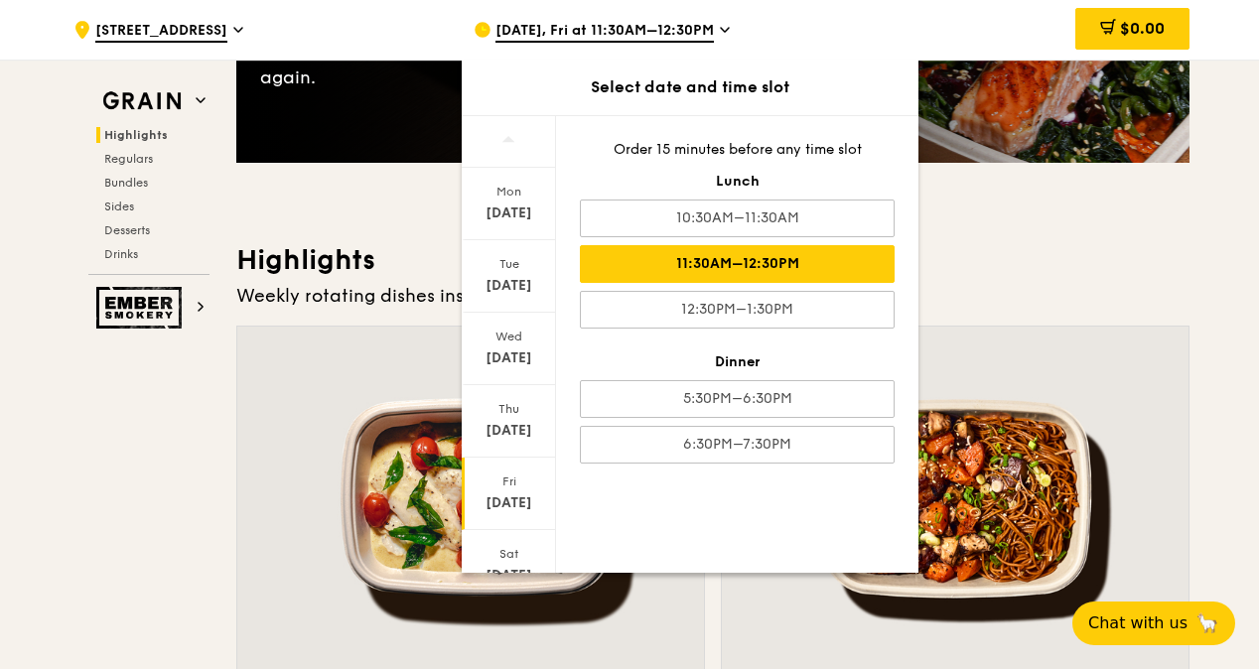
click at [683, 256] on div "11:30AM–12:30PM" at bounding box center [737, 264] width 315 height 38
click at [1038, 252] on h3 "Highlights" at bounding box center [712, 260] width 953 height 36
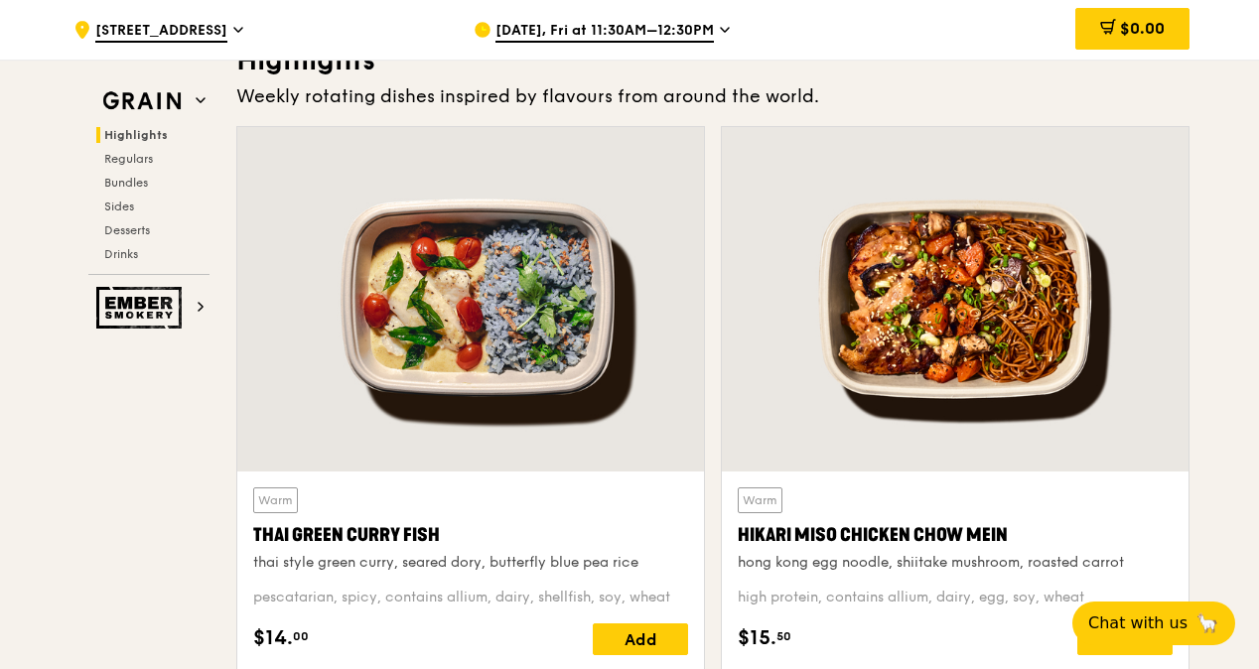
scroll to position [596, 0]
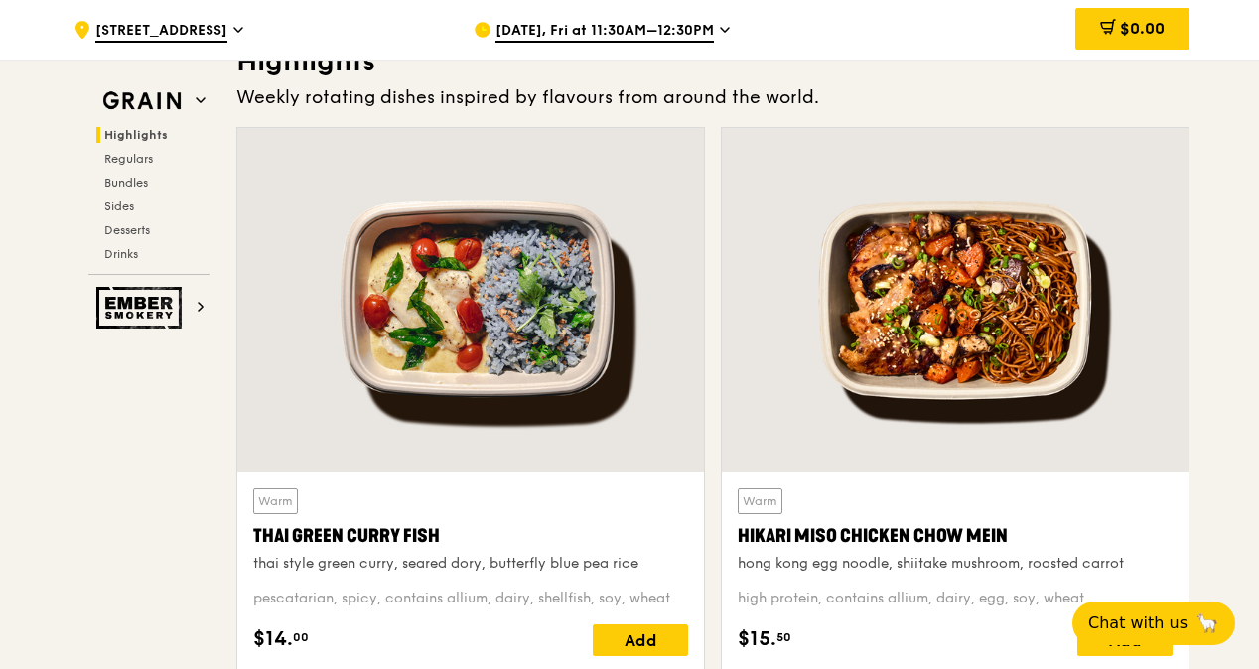
click at [842, 278] on div at bounding box center [955, 300] width 467 height 344
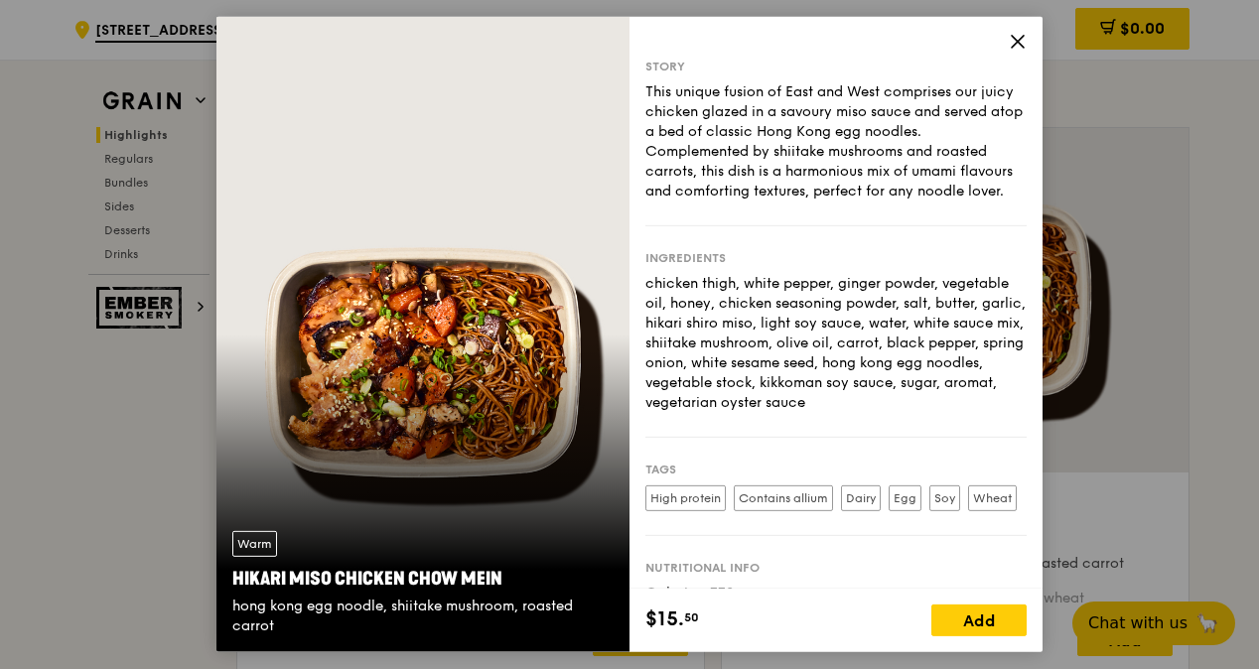
click at [1008, 34] on div "Story This unique fusion of East and West comprises our juicy chicken glazed in…" at bounding box center [835, 303] width 413 height 572
click at [1014, 40] on icon at bounding box center [1018, 42] width 18 height 18
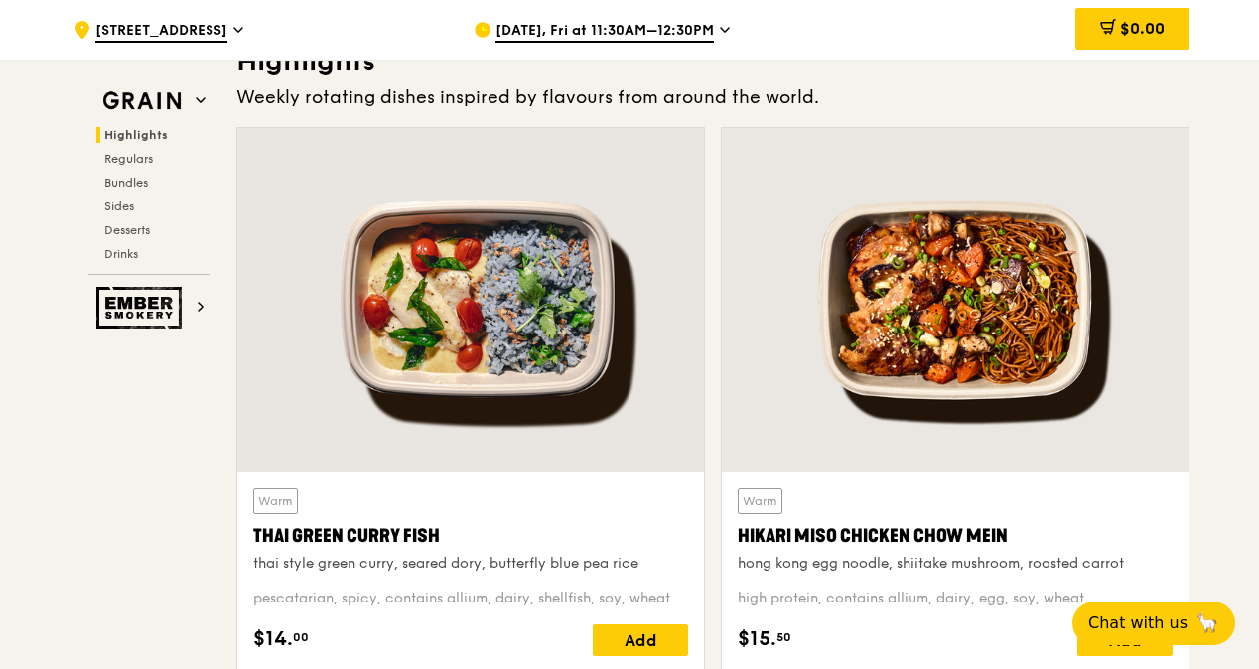
click at [780, 534] on div "Hikari Miso Chicken Chow Mein" at bounding box center [955, 536] width 435 height 28
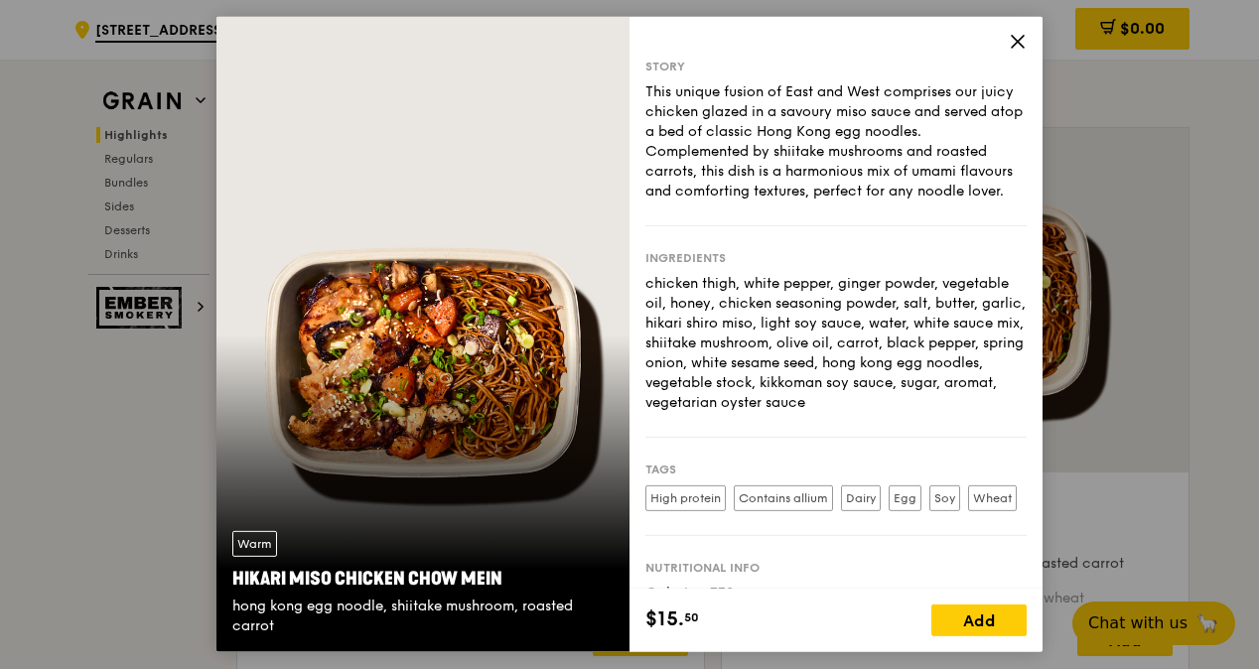
drag, startPoint x: 780, startPoint y: 534, endPoint x: 721, endPoint y: 558, distance: 64.1
click at [721, 519] on div "High protein Contains allium Dairy Egg Soy Wheat" at bounding box center [835, 502] width 381 height 34
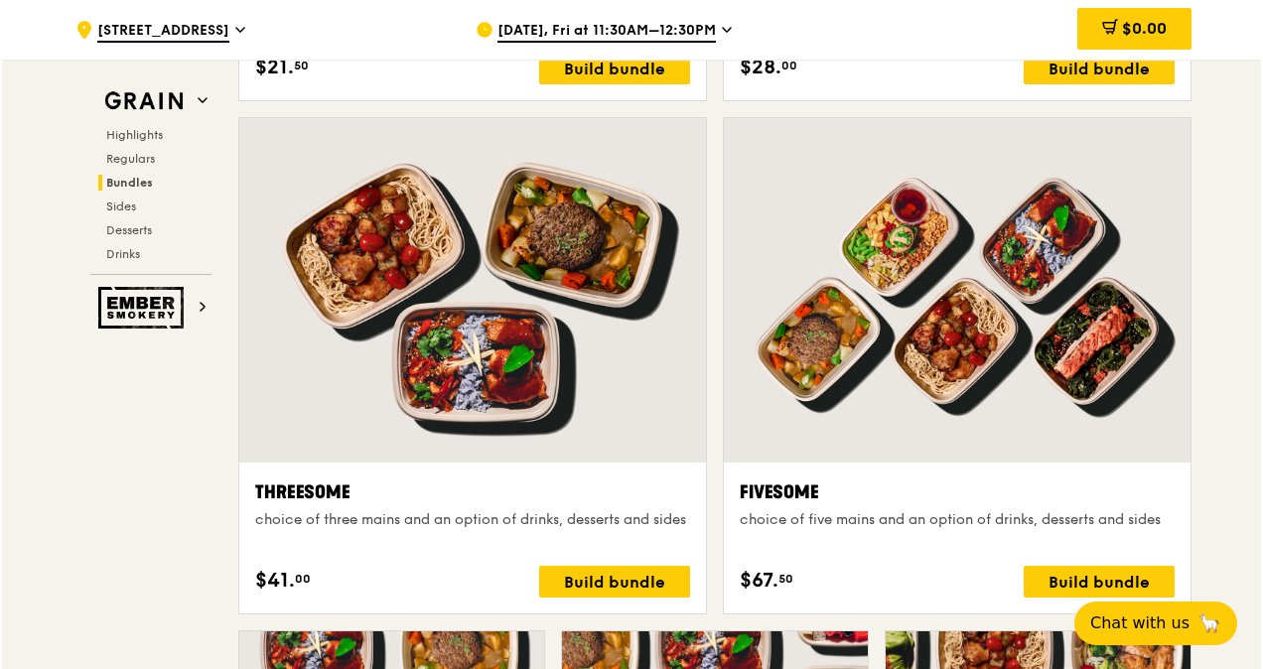
scroll to position [3276, 0]
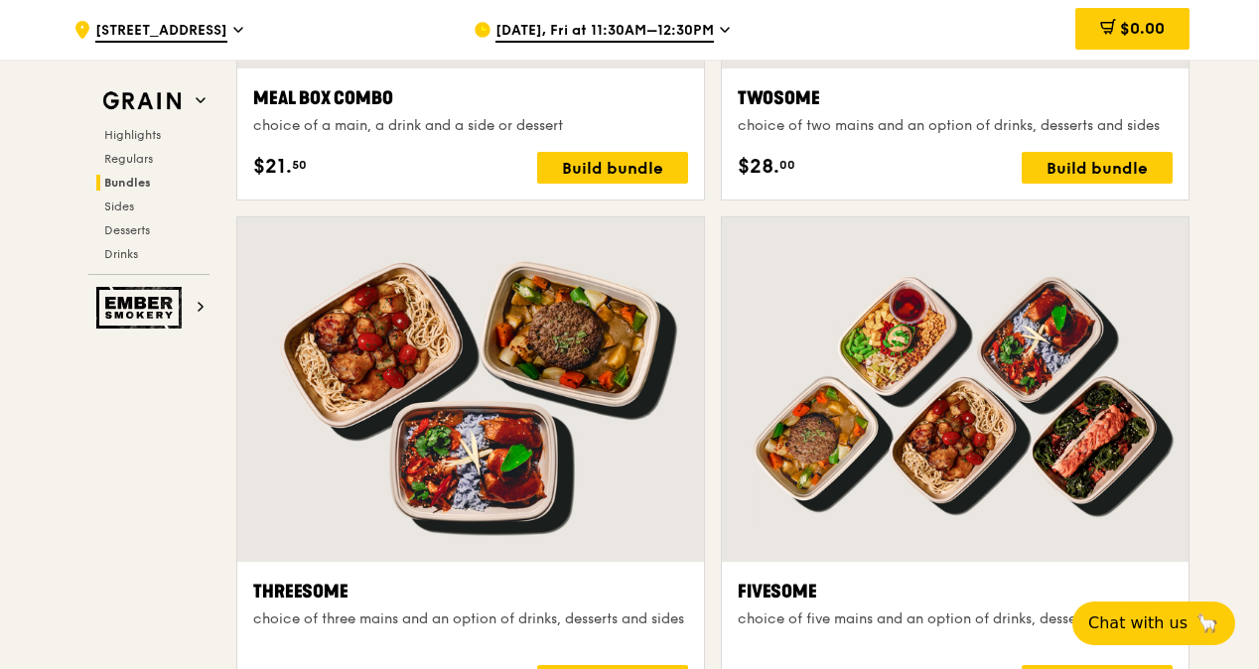
click at [983, 385] on div at bounding box center [955, 389] width 467 height 344
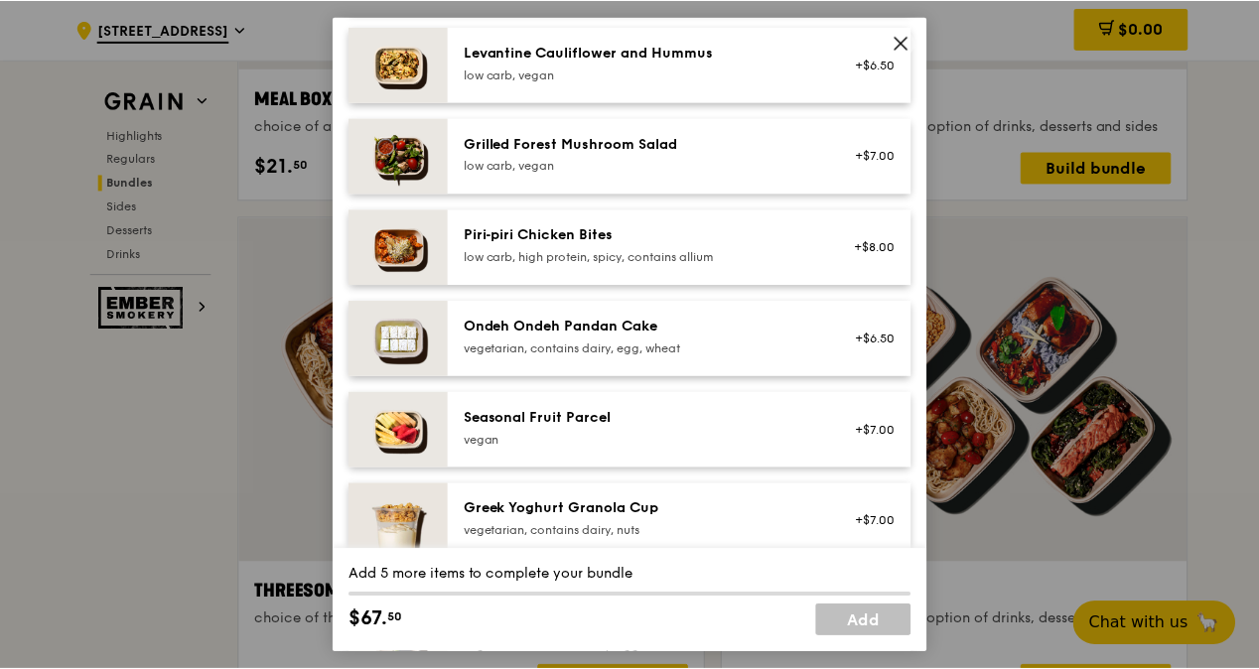
scroll to position [1290, 0]
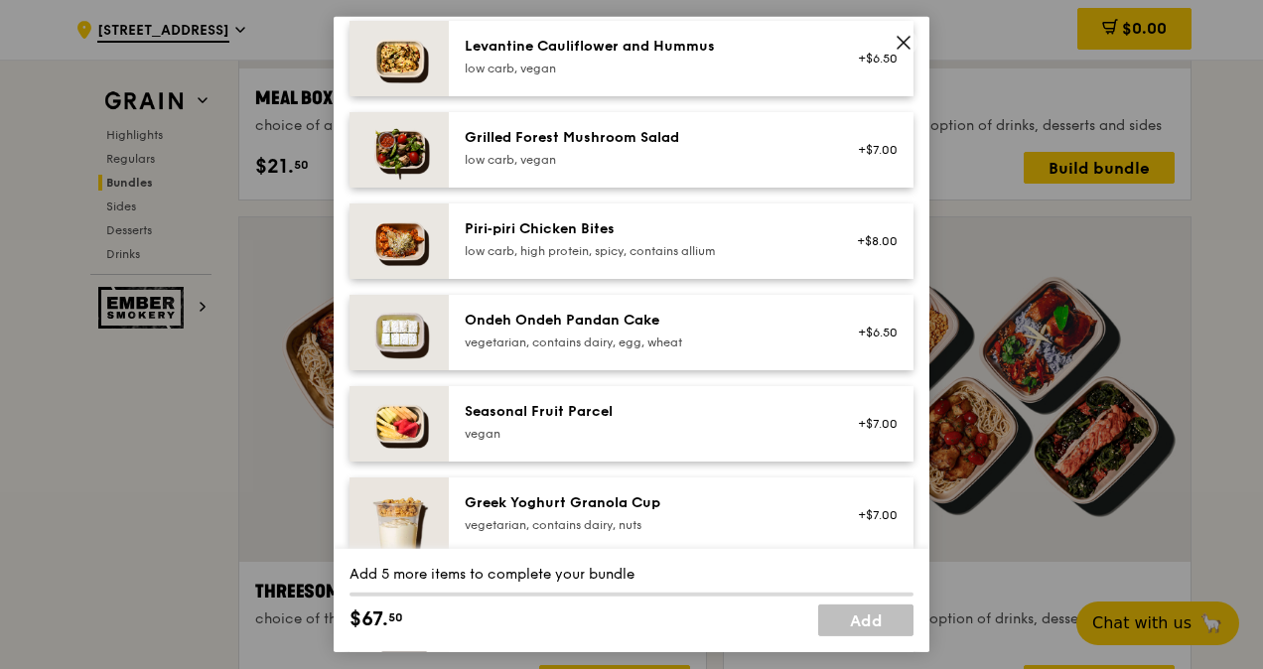
drag, startPoint x: 901, startPoint y: 33, endPoint x: 919, endPoint y: 38, distance: 18.5
click at [901, 32] on span at bounding box center [903, 43] width 28 height 28
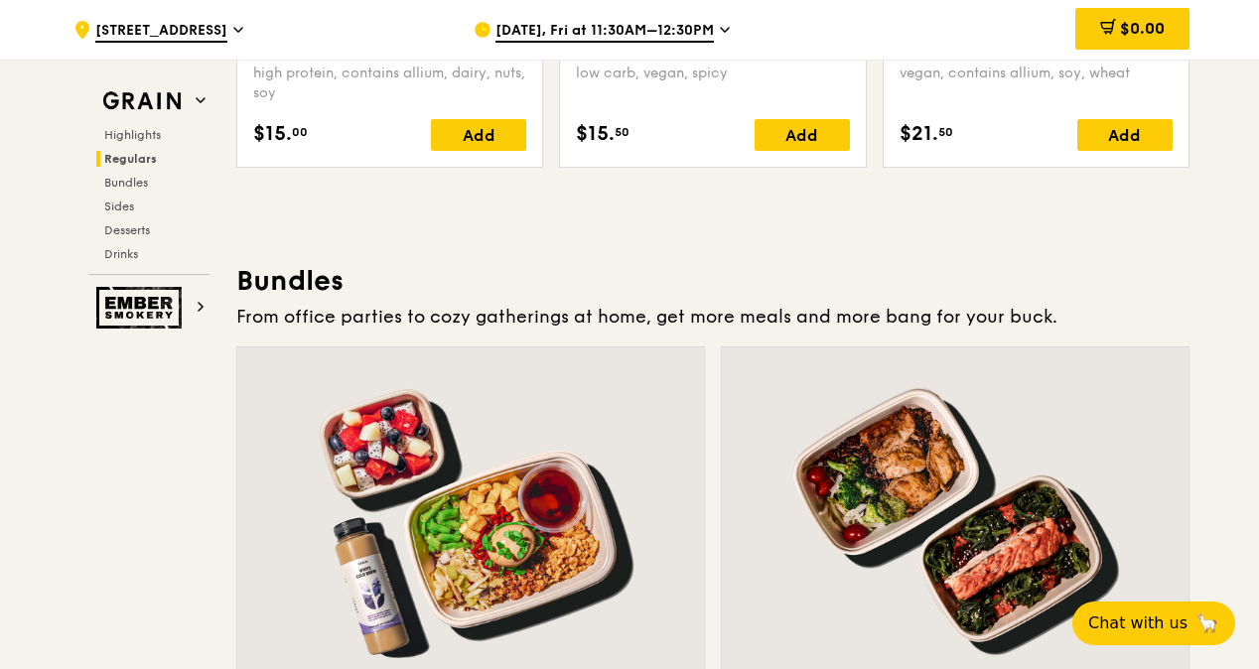
scroll to position [2779, 0]
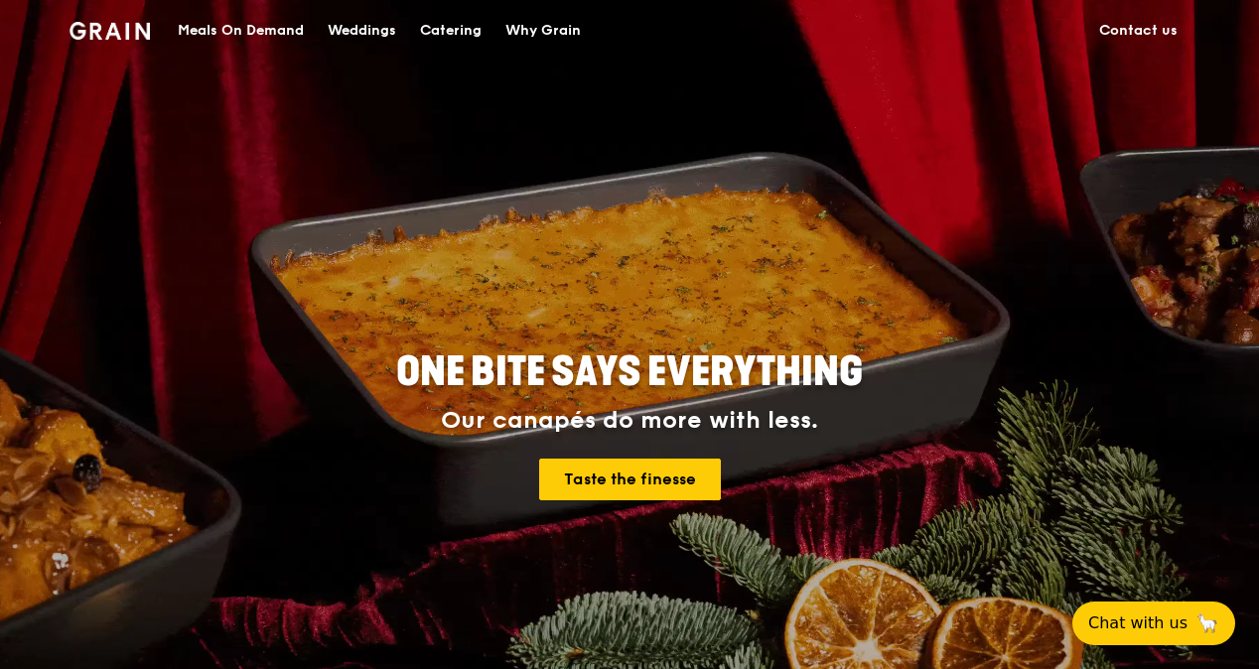
click at [457, 30] on div "Catering" at bounding box center [451, 31] width 62 height 60
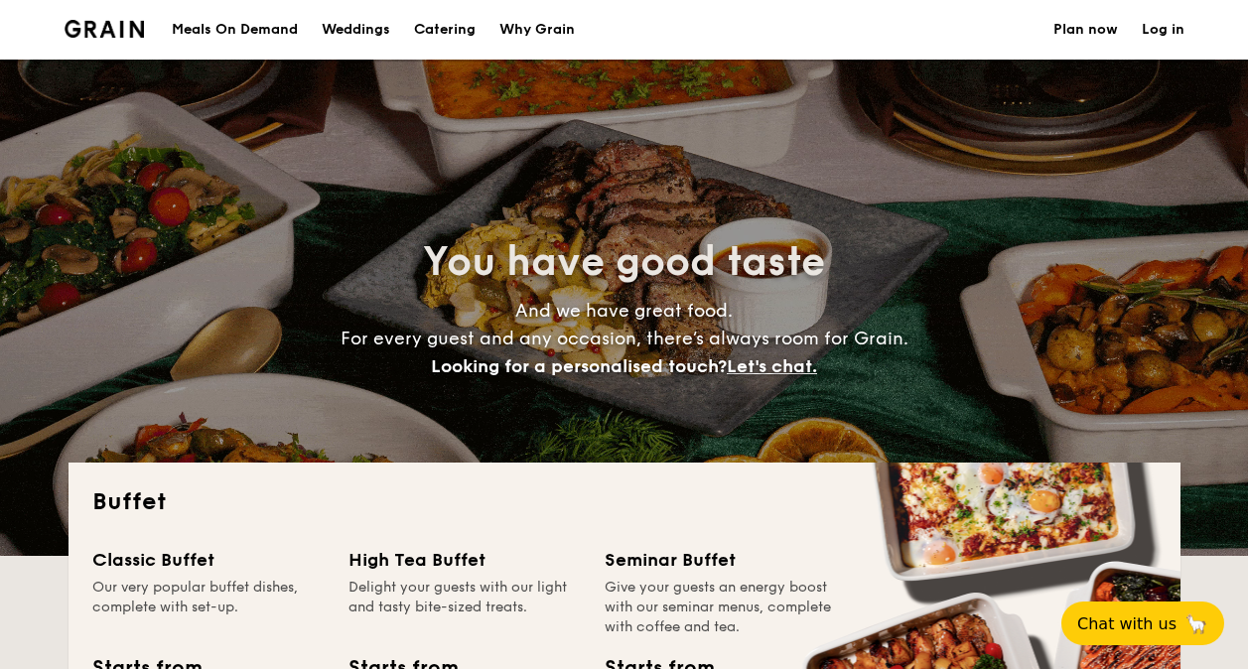
select select
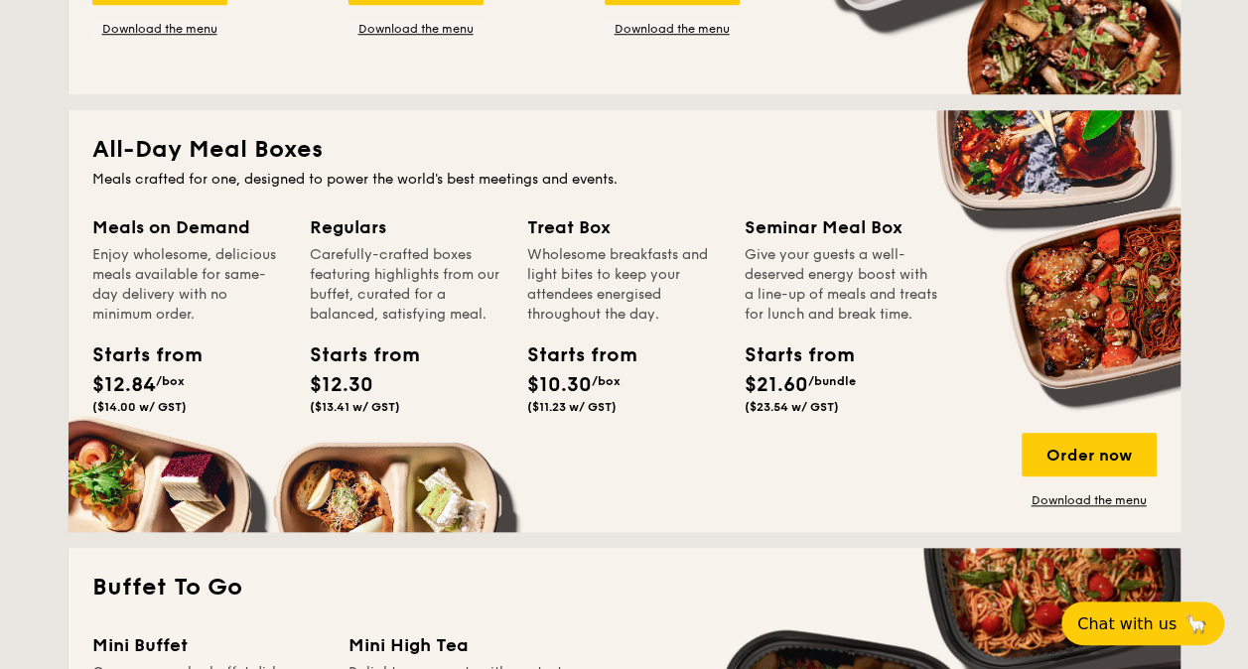
scroll to position [893, 0]
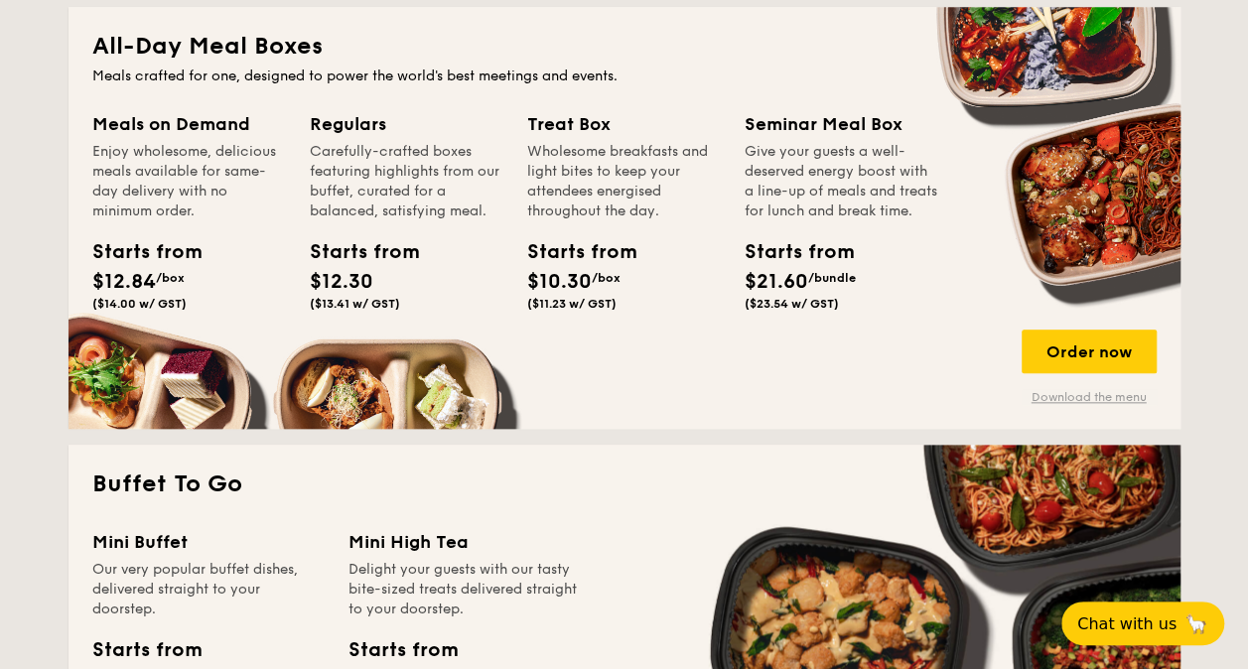
click at [1084, 395] on link "Download the menu" at bounding box center [1088, 397] width 135 height 16
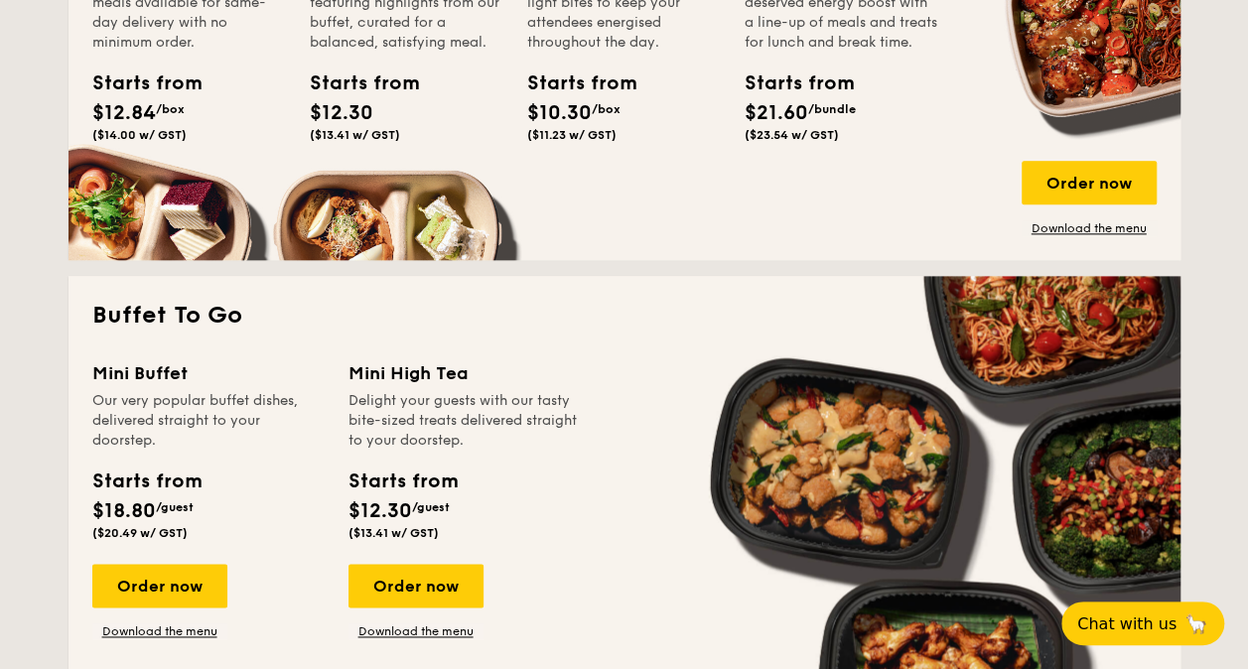
scroll to position [1092, 0]
